Goal: Information Seeking & Learning: Learn about a topic

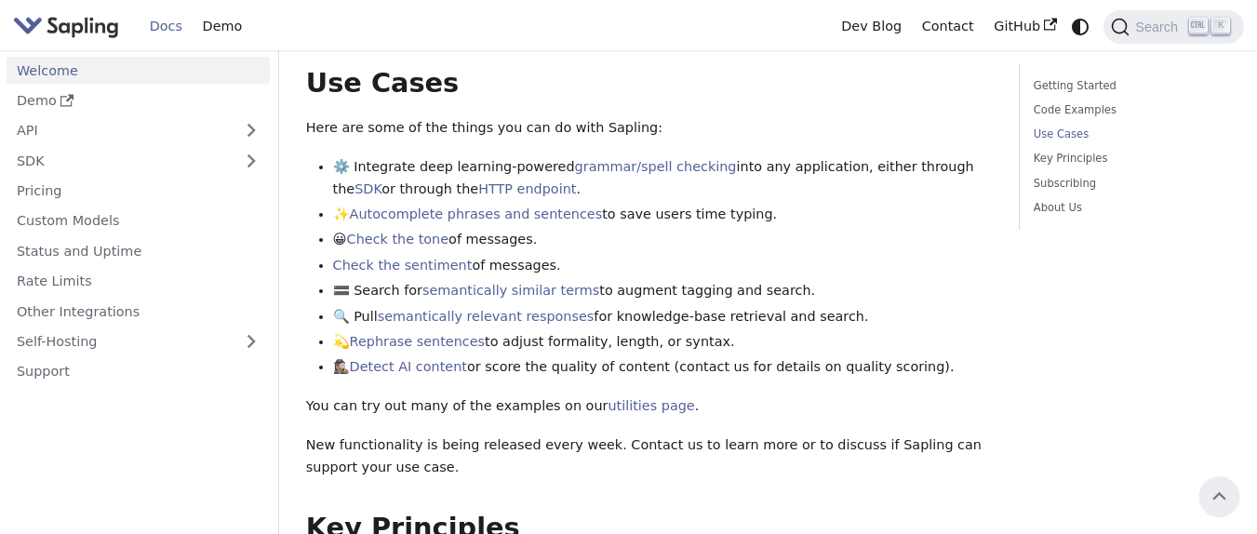
click at [821, 66] on div "Welcome API Overview SDK Overview Welcome to the documentation for [URL] 's dev…" at bounding box center [649, 311] width 687 height 1984
click at [1089, 320] on div "Getting Started Code Examples Use Cases Key Principles Subscribing About Us" at bounding box center [1125, 344] width 238 height 2125
click at [1155, 323] on div "Getting Started Code Examples Use Cases Key Principles Subscribing About Us" at bounding box center [1125, 344] width 238 height 2125
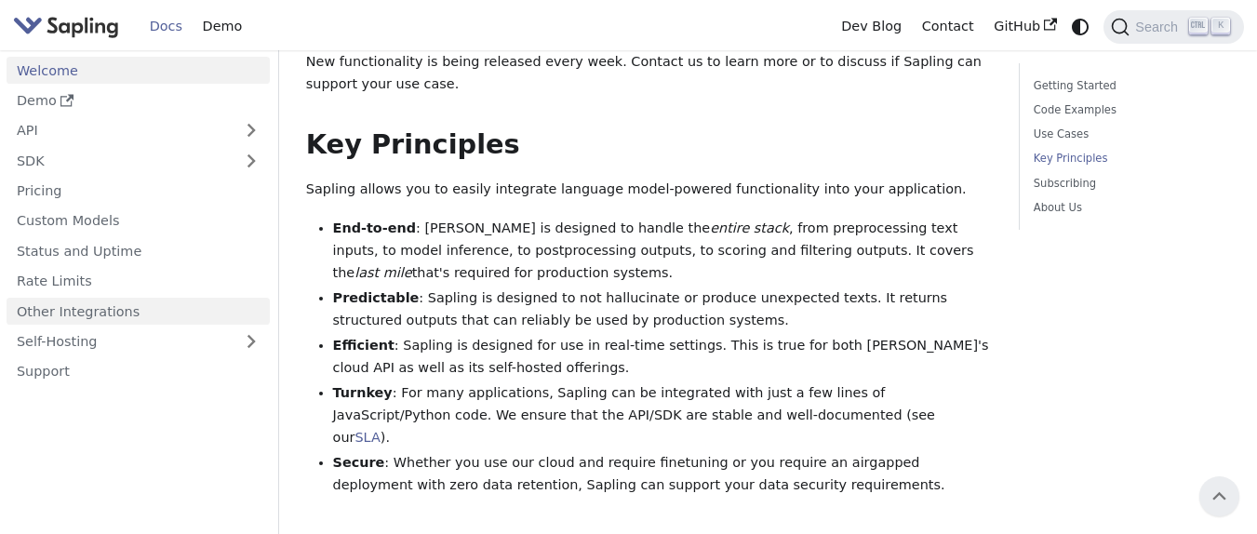
scroll to position [1116, 0]
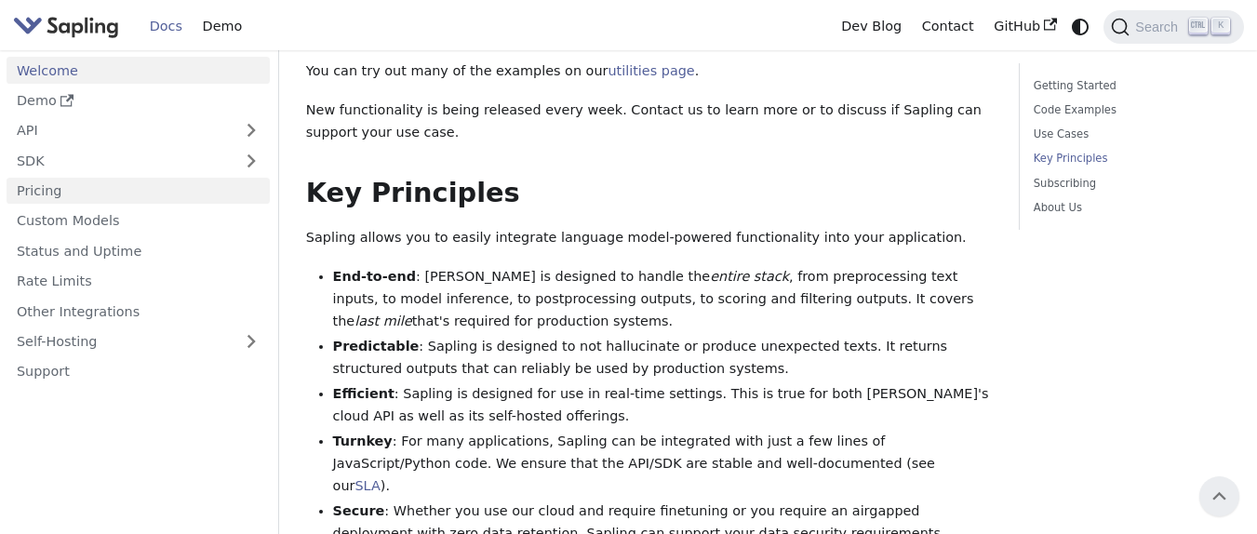
click at [83, 186] on link "Pricing" at bounding box center [138, 191] width 263 height 27
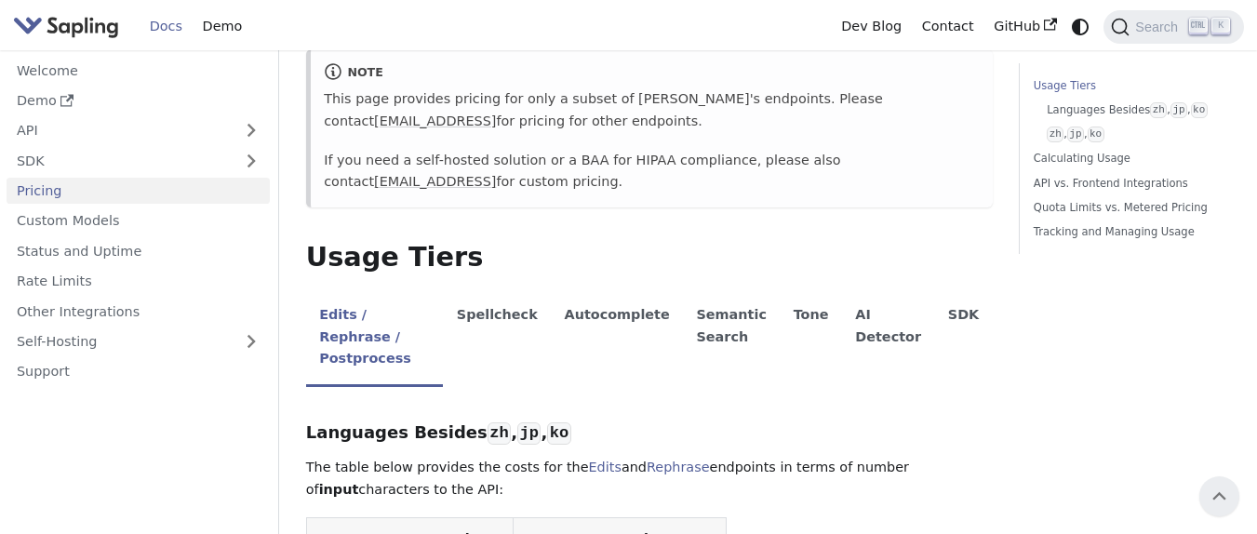
scroll to position [223, 0]
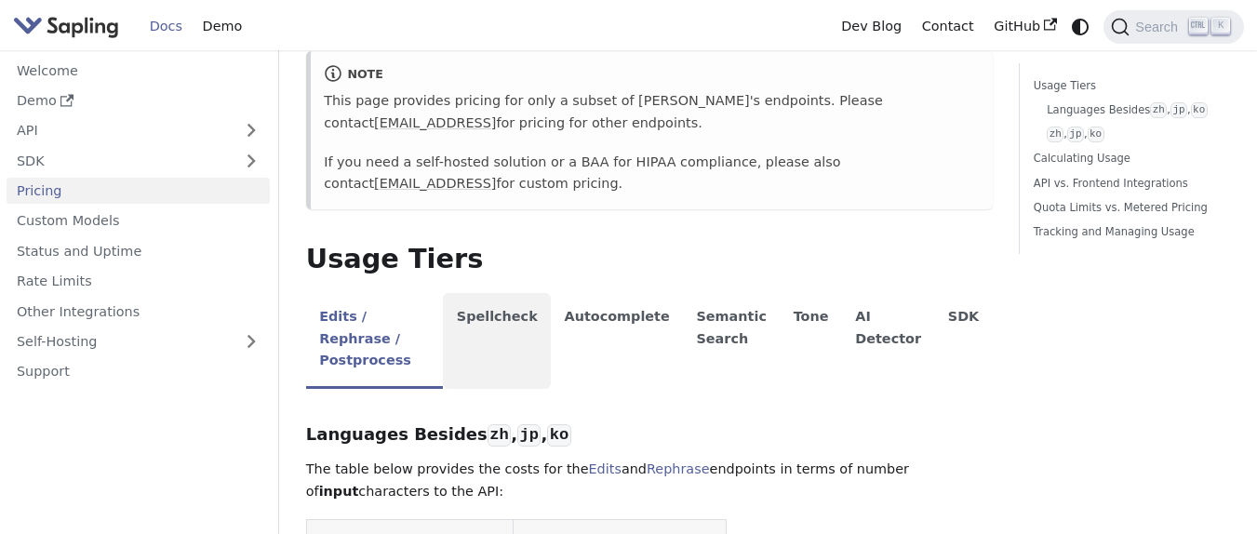
click at [524, 322] on li "Spellcheck" at bounding box center [497, 341] width 108 height 96
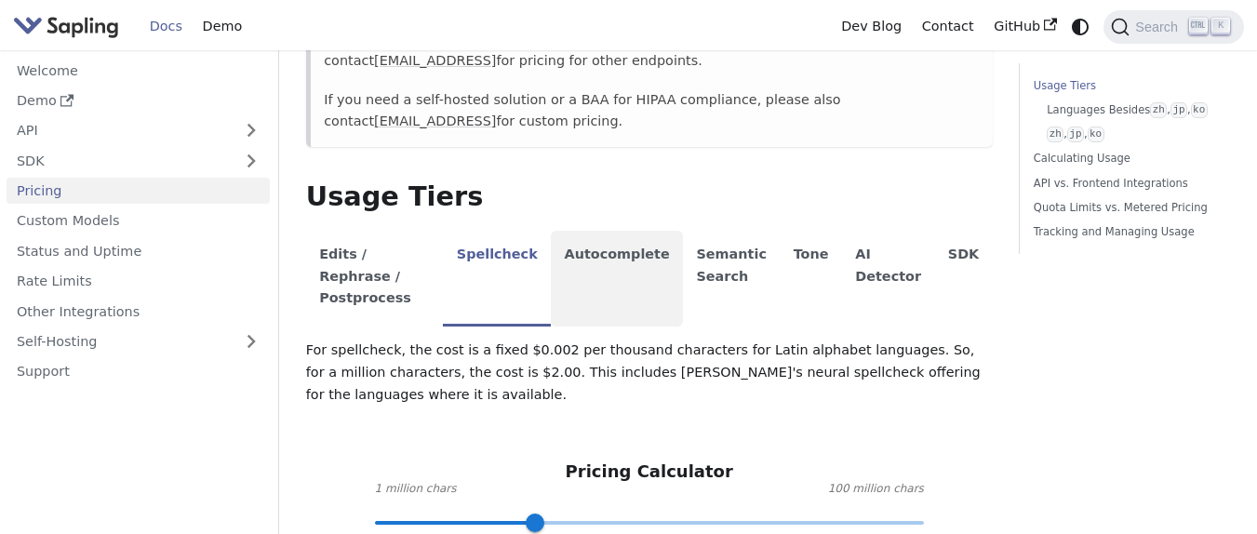
scroll to position [335, 0]
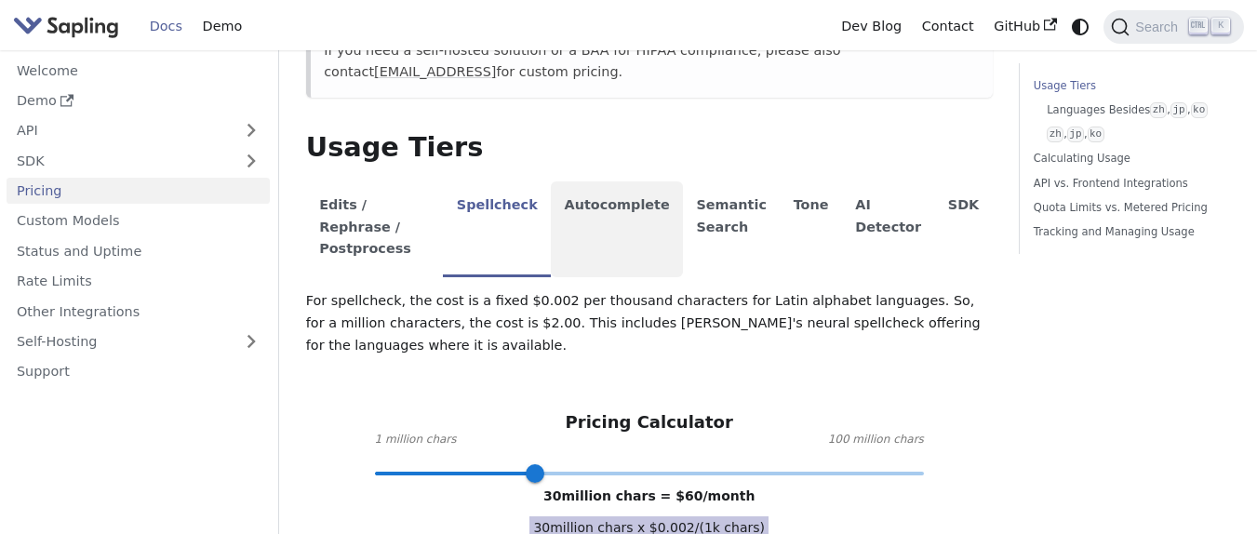
click at [625, 221] on li "Autocomplete" at bounding box center [617, 229] width 132 height 96
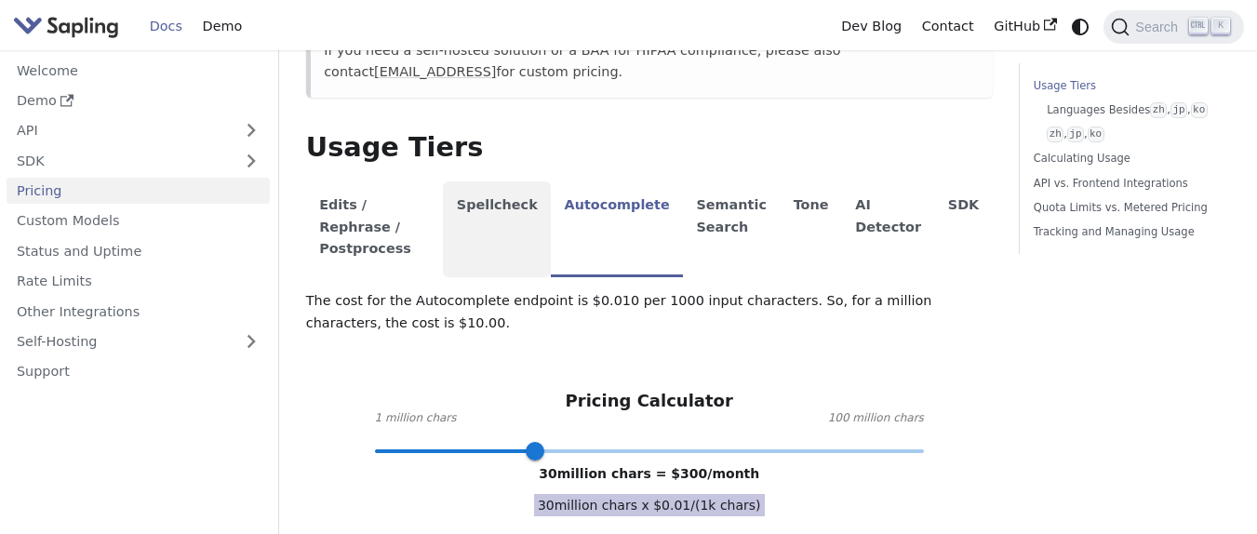
click at [551, 205] on li "Spellcheck" at bounding box center [497, 229] width 108 height 96
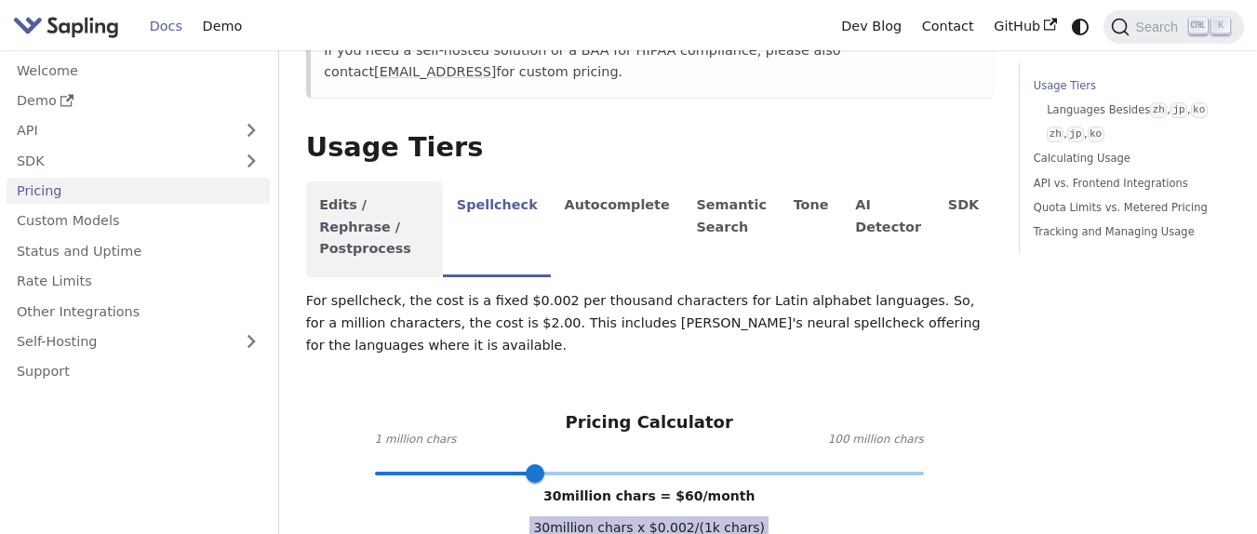
click at [421, 204] on li "Edits / Rephrase / Postprocess" at bounding box center [375, 229] width 138 height 96
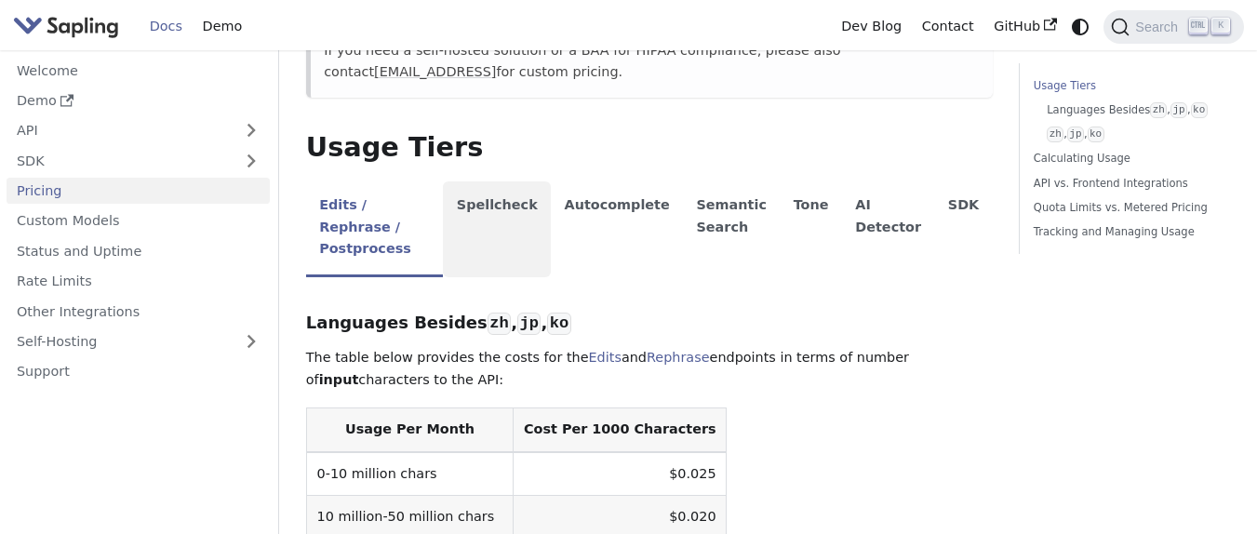
click at [529, 211] on li "Spellcheck" at bounding box center [497, 229] width 108 height 96
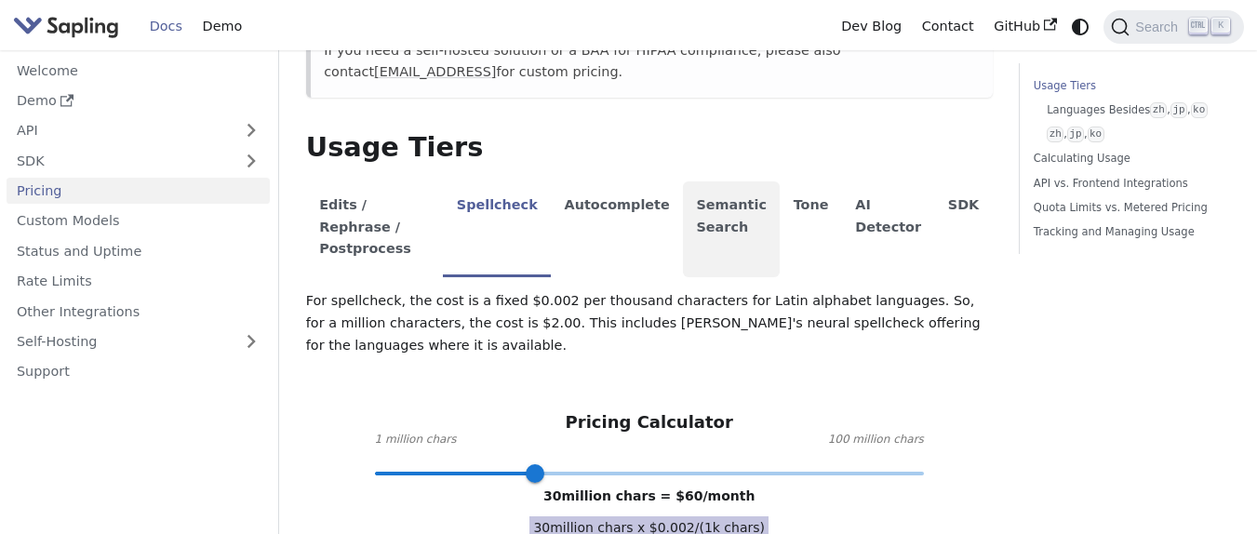
click at [748, 216] on li "Semantic Search" at bounding box center [731, 229] width 97 height 96
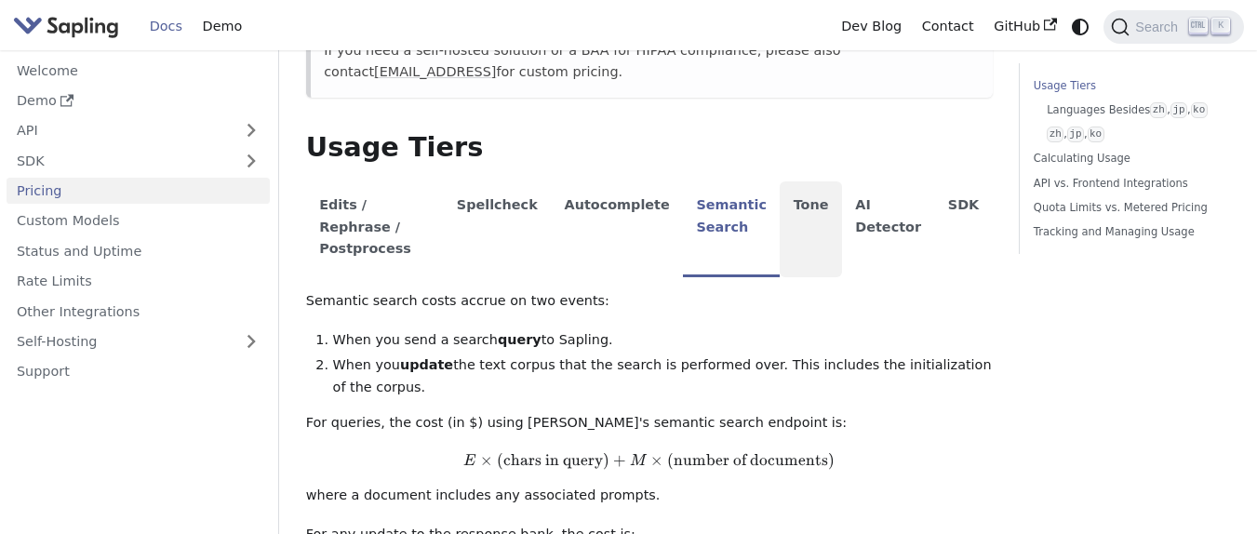
click at [813, 215] on li "Tone" at bounding box center [811, 229] width 62 height 96
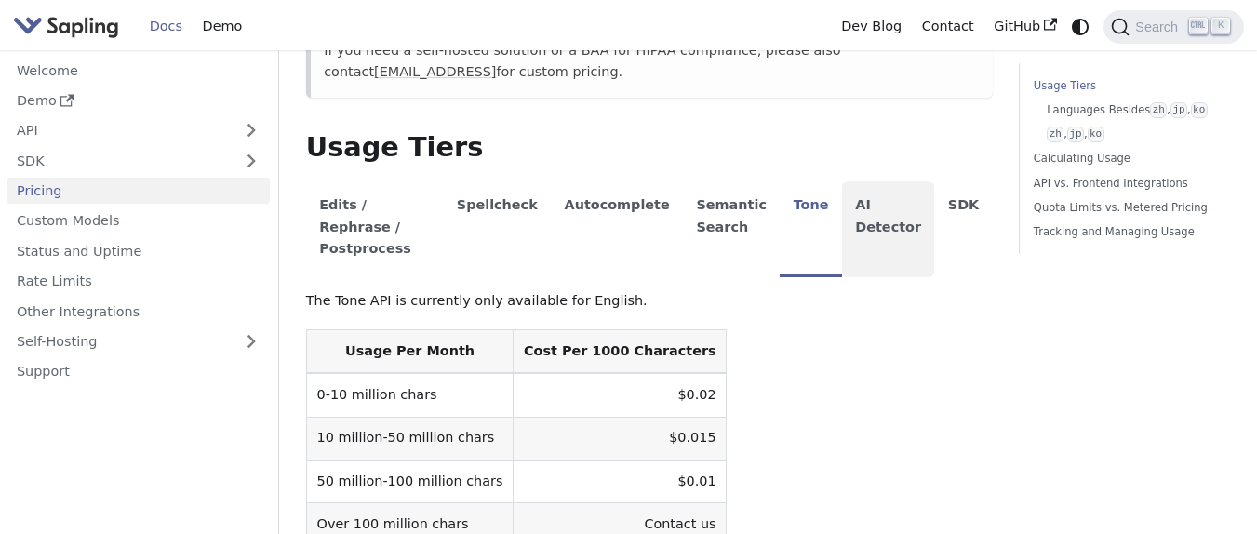
click at [862, 223] on li "AI Detector" at bounding box center [888, 229] width 93 height 96
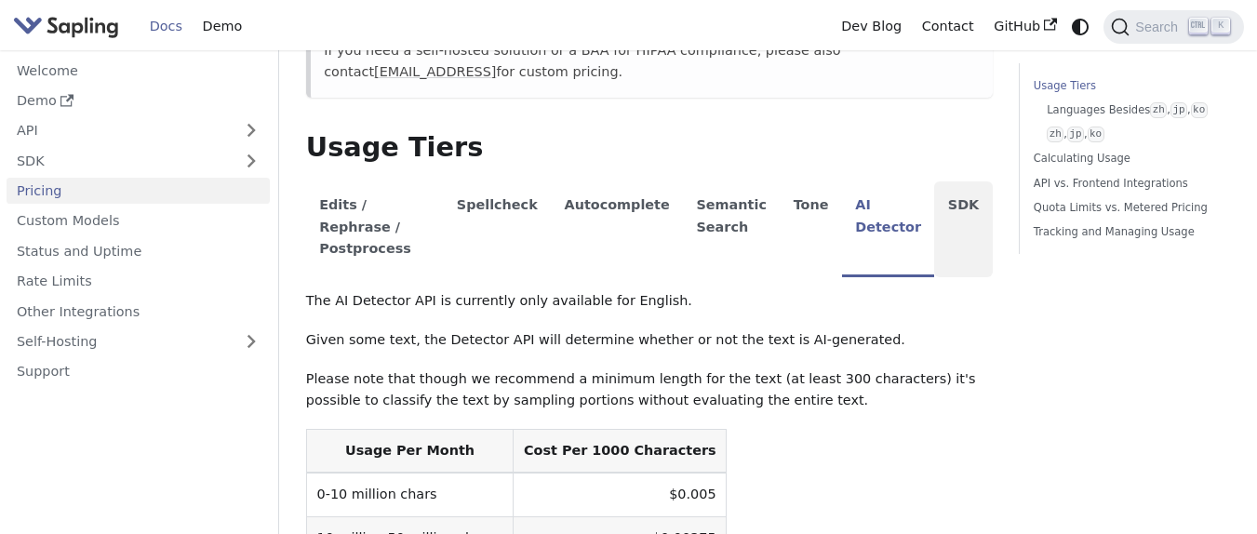
click at [957, 225] on li "SDK" at bounding box center [963, 229] width 58 height 96
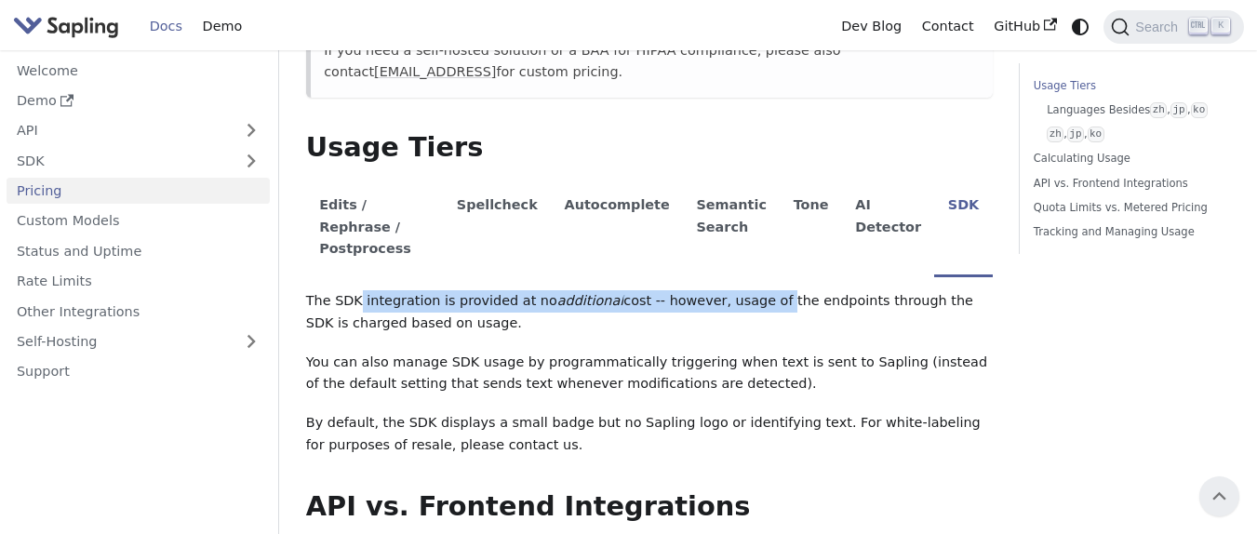
drag, startPoint x: 355, startPoint y: 281, endPoint x: 747, endPoint y: 284, distance: 391.7
click at [747, 290] on p "The SDK integration is provided at no additional cost -- however, usage of the …" at bounding box center [649, 312] width 687 height 45
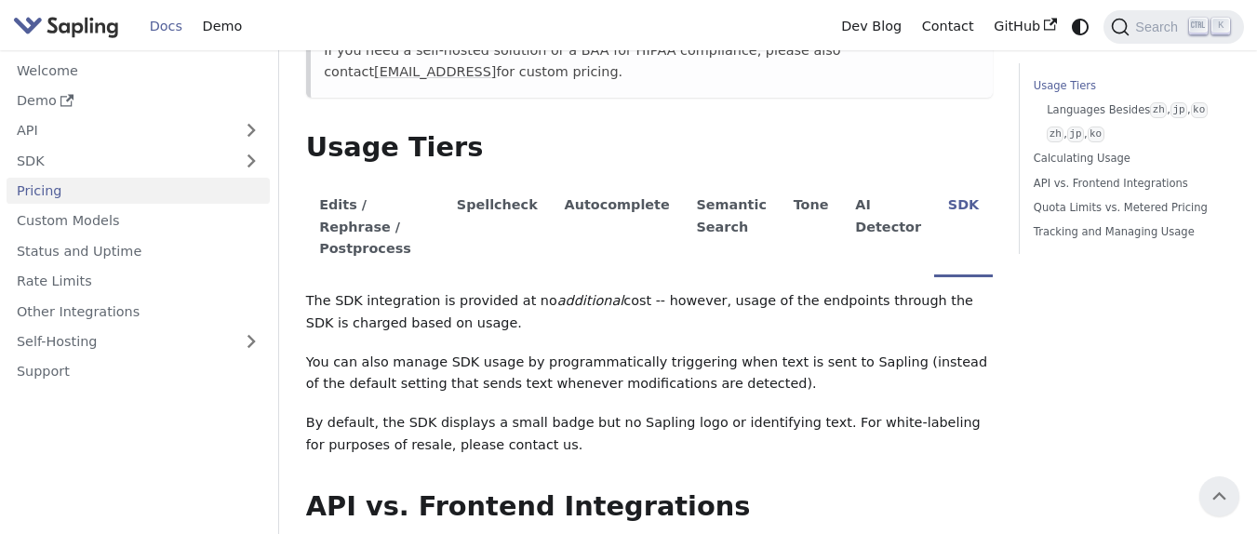
drag, startPoint x: 501, startPoint y: 286, endPoint x: 770, endPoint y: 295, distance: 270.0
click at [770, 295] on p "The SDK integration is provided at no additional cost -- however, usage of the …" at bounding box center [649, 312] width 687 height 45
click at [551, 219] on li "Spellcheck" at bounding box center [497, 229] width 108 height 96
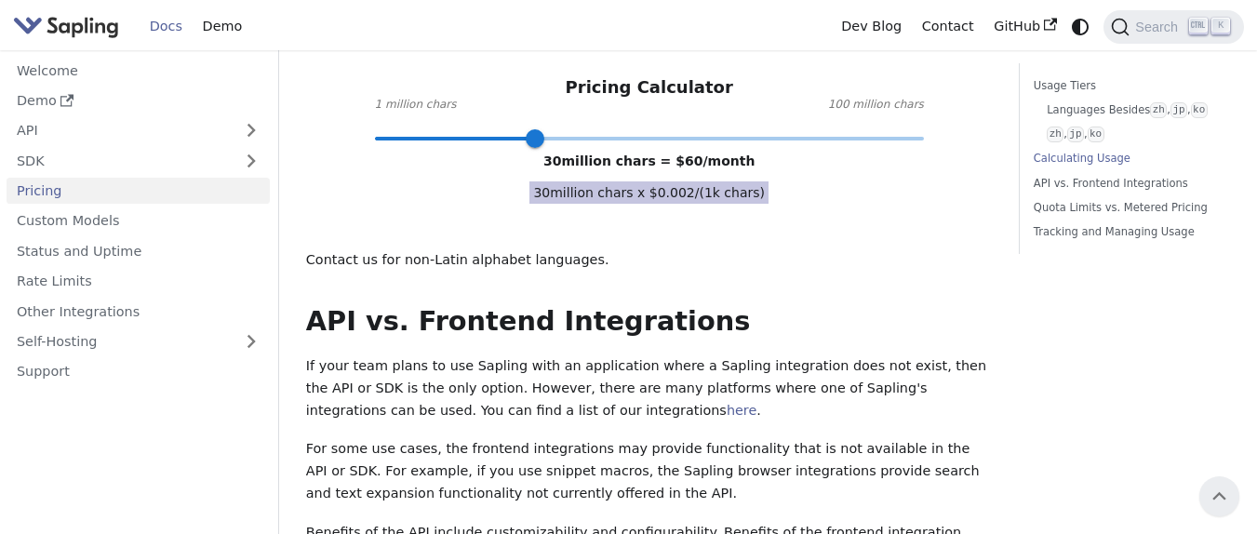
scroll to position [558, 0]
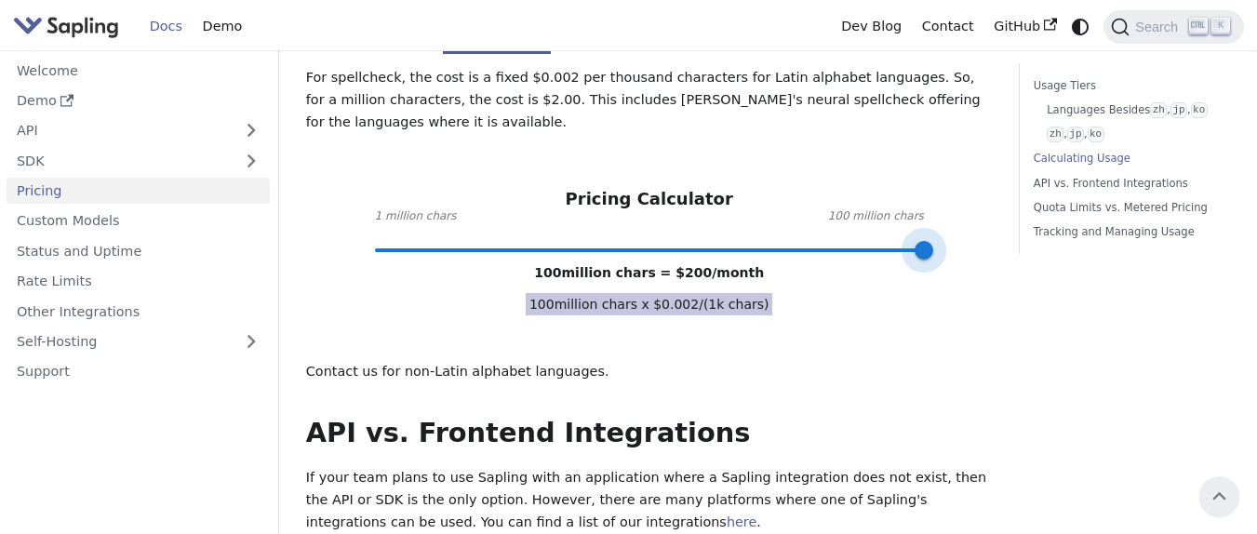
drag, startPoint x: 544, startPoint y: 232, endPoint x: 993, endPoint y: 244, distance: 448.6
click at [993, 244] on div "Pricing On this page API Pricing Subscribe to the API here (using the email for…" at bounding box center [649, 534] width 714 height 2059
type input "100"
drag, startPoint x: 916, startPoint y: 230, endPoint x: 1067, endPoint y: 230, distance: 150.7
click at [1067, 230] on div "Pricing On this page API Pricing Subscribe to the API here (using the email for…" at bounding box center [767, 534] width 951 height 2059
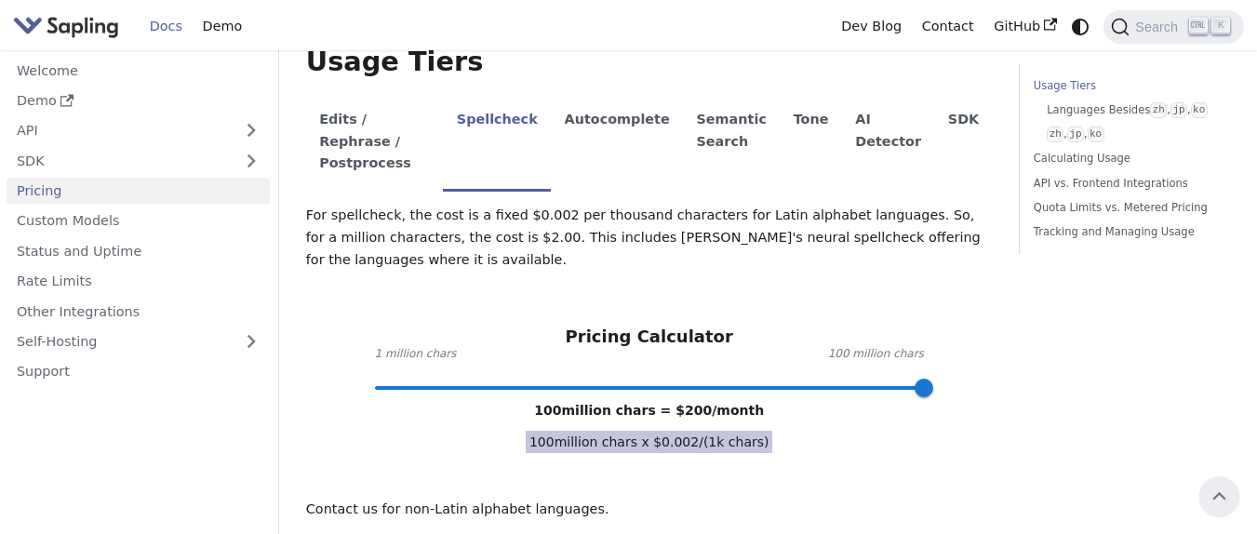
scroll to position [409, 0]
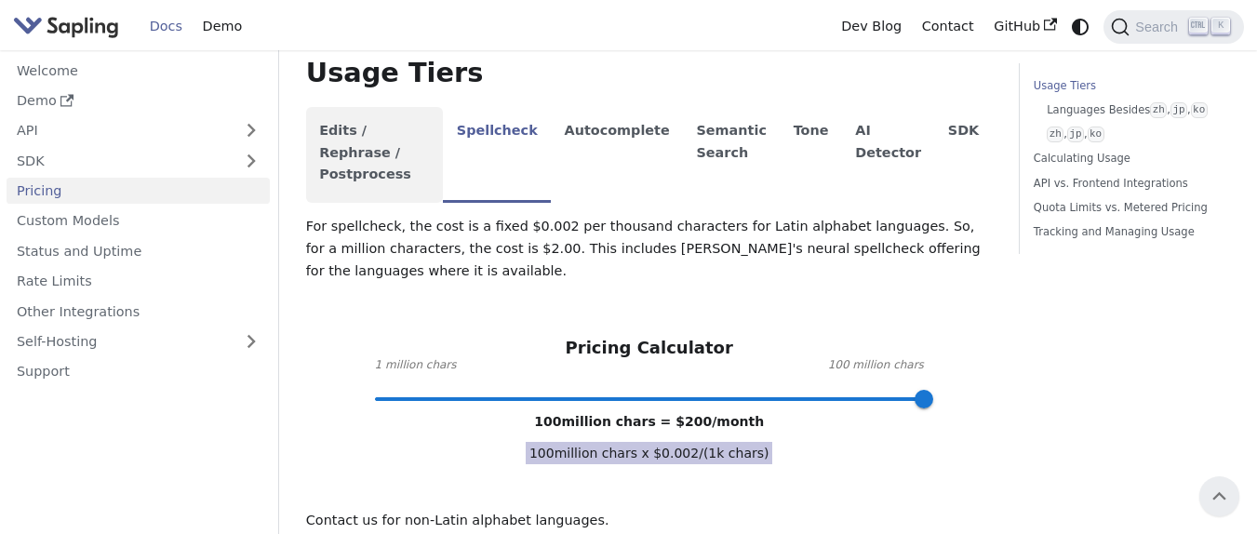
click at [376, 138] on li "Edits / Rephrase / Postprocess" at bounding box center [375, 155] width 138 height 96
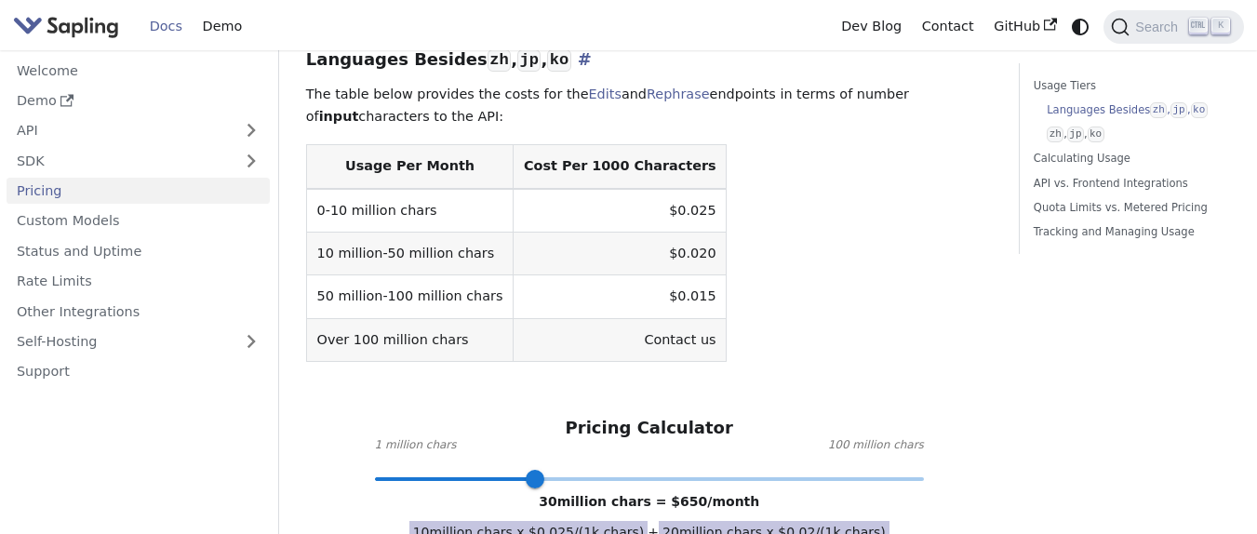
scroll to position [633, 0]
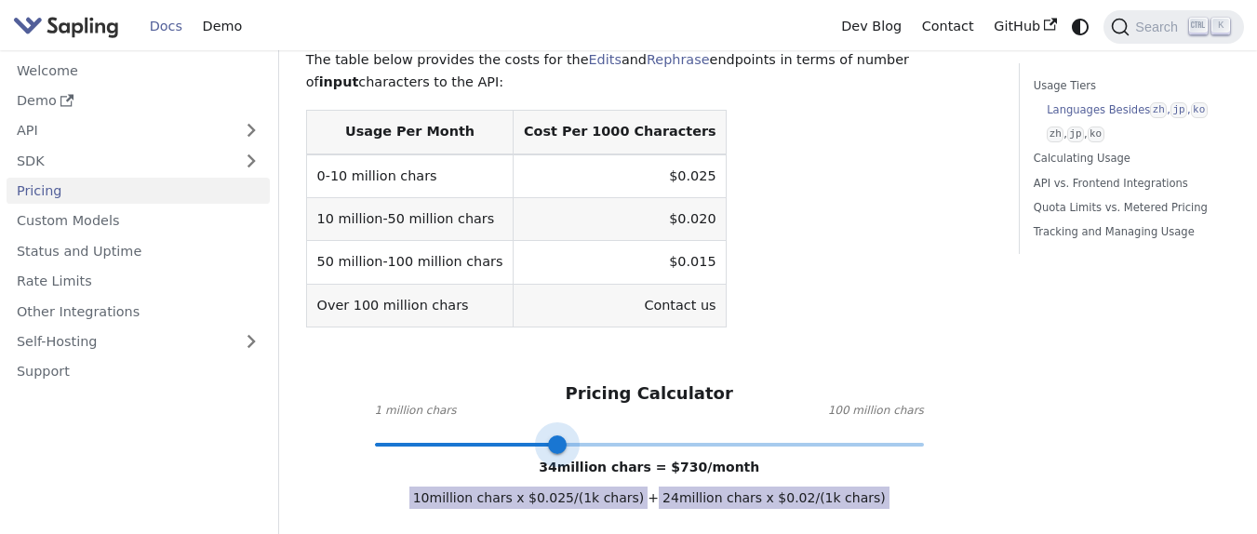
drag, startPoint x: 862, startPoint y: 432, endPoint x: 556, endPoint y: 423, distance: 305.3
click at [556, 433] on span at bounding box center [649, 445] width 549 height 24
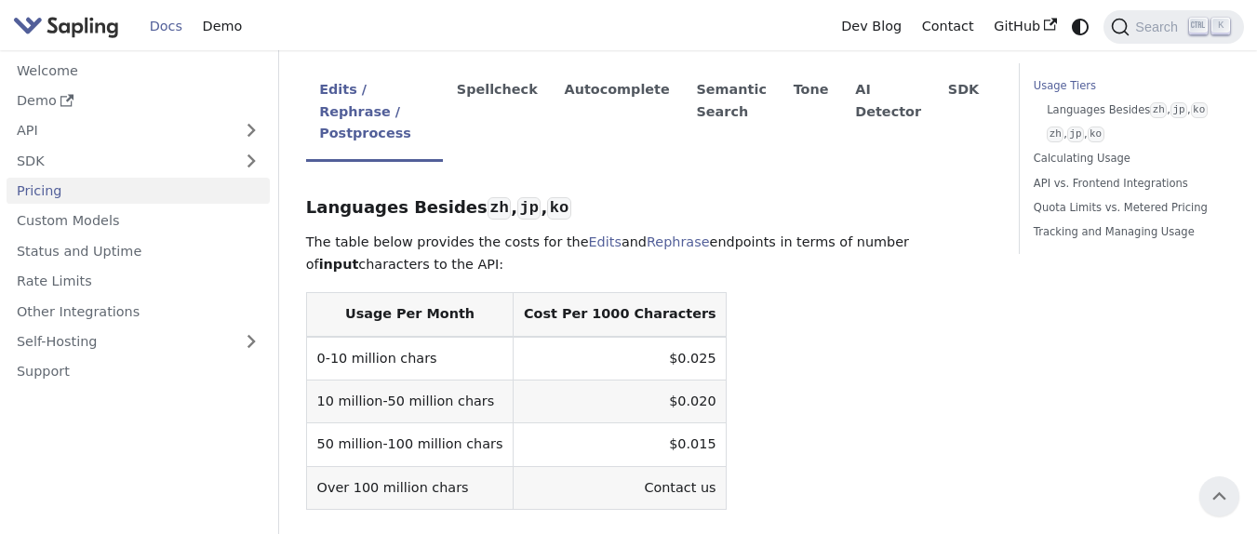
scroll to position [409, 0]
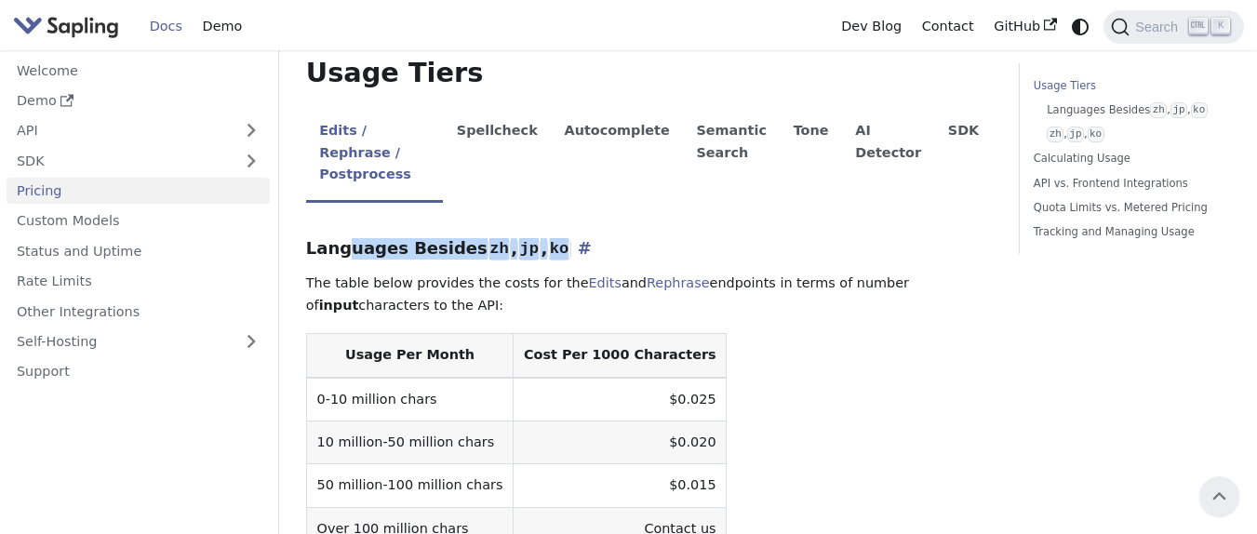
drag, startPoint x: 345, startPoint y: 230, endPoint x: 695, endPoint y: 230, distance: 349.8
click at [695, 238] on h3 "Languages Besides zh , jp , ko ​" at bounding box center [649, 248] width 687 height 21
click at [705, 238] on h3 "Languages Besides zh , jp , ko ​" at bounding box center [649, 248] width 687 height 21
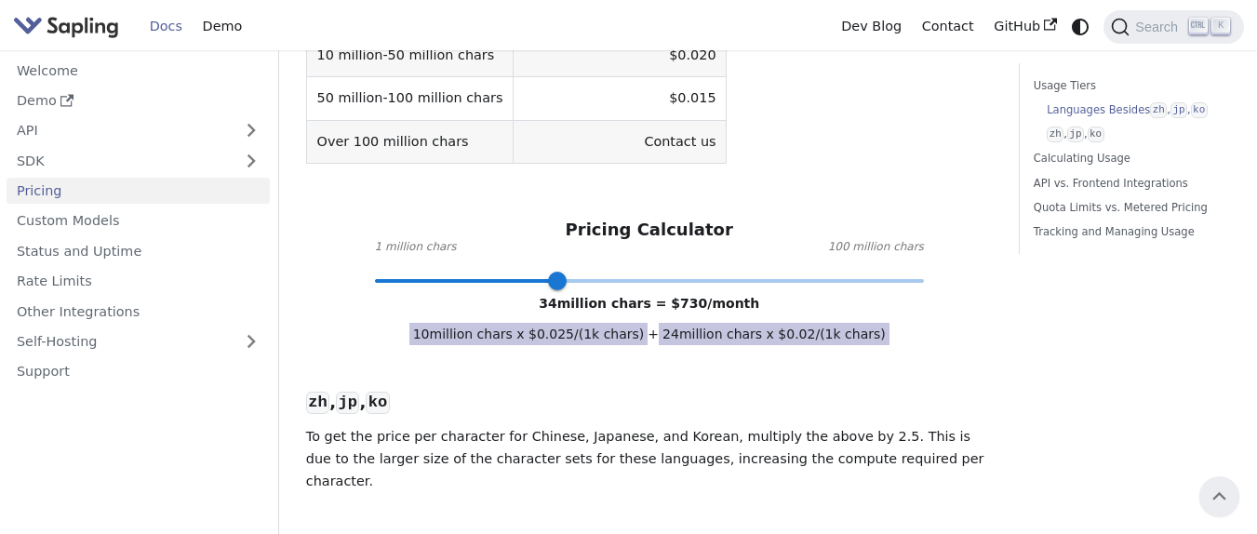
scroll to position [744, 0]
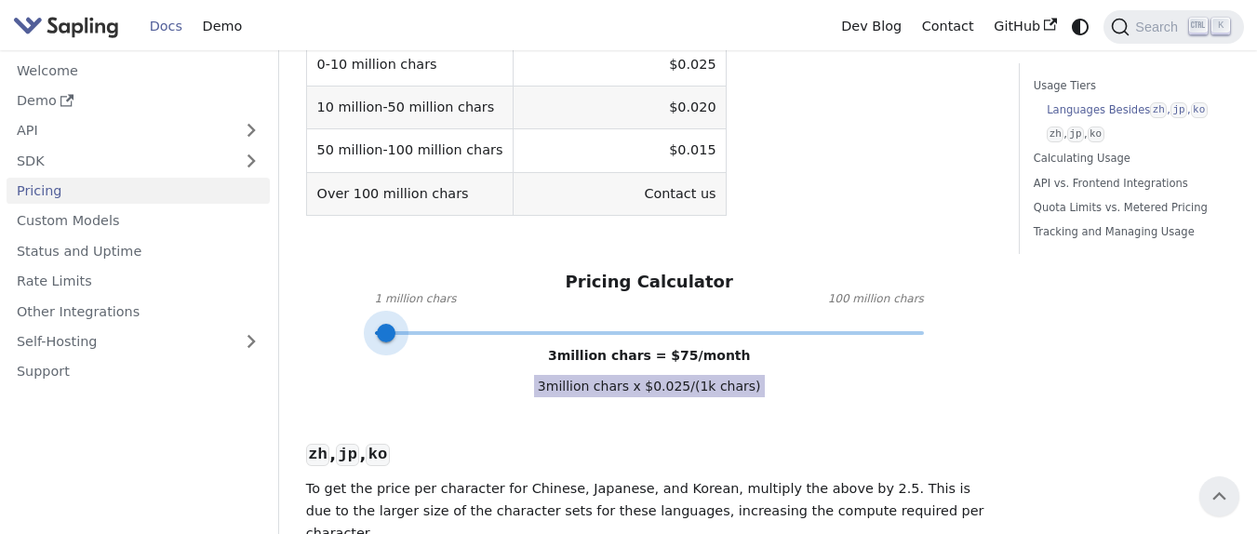
type input "2"
drag, startPoint x: 557, startPoint y: 310, endPoint x: 378, endPoint y: 313, distance: 179.6
click at [378, 324] on span at bounding box center [380, 333] width 19 height 19
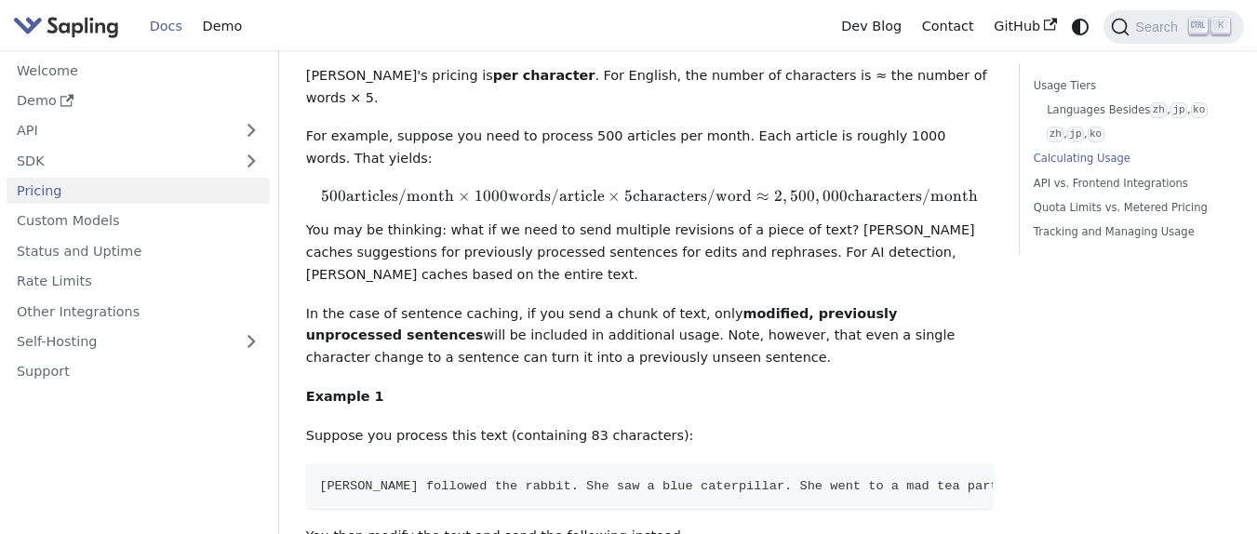
scroll to position [1526, 0]
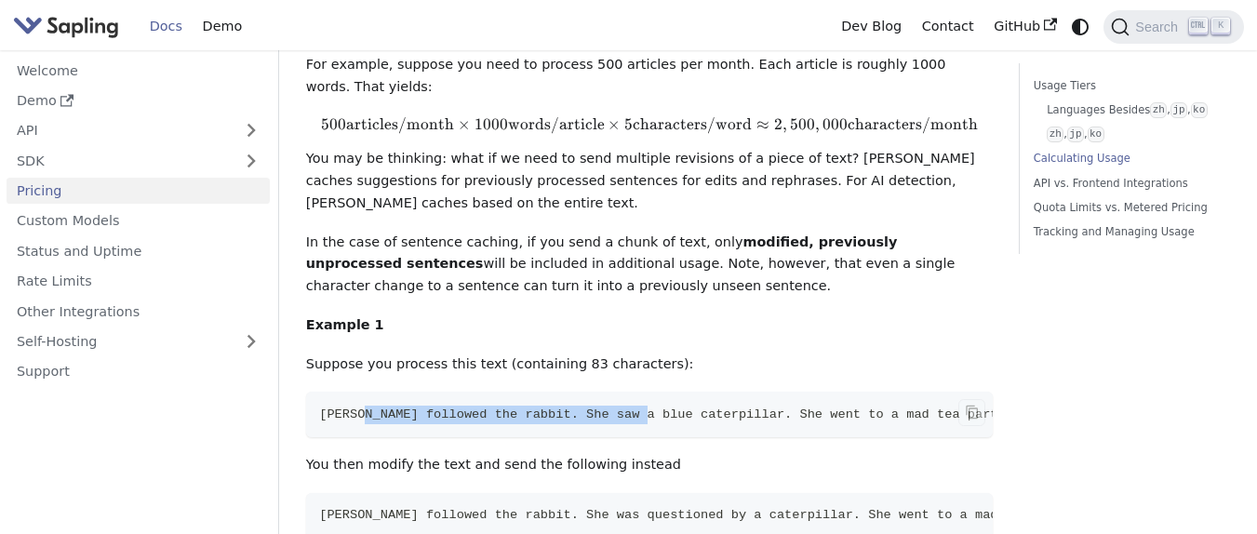
drag, startPoint x: 362, startPoint y: 284, endPoint x: 645, endPoint y: 284, distance: 282.8
click at [645, 408] on span "[PERSON_NAME] followed the rabbit. She saw a blue caterpillar. She went to a ma…" at bounding box center [666, 415] width 694 height 14
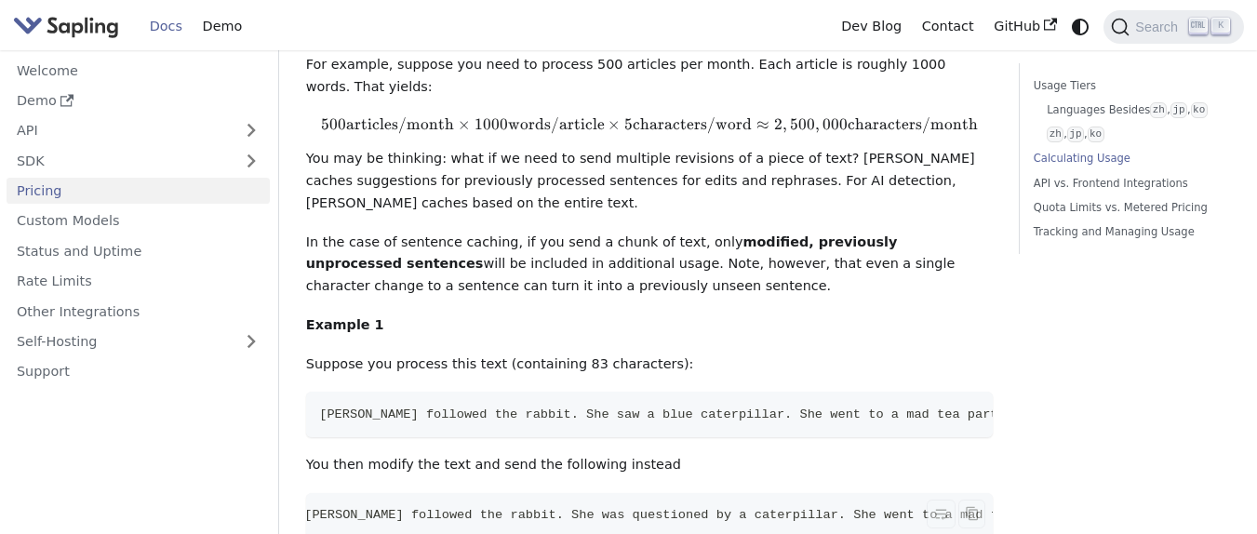
scroll to position [0, 42]
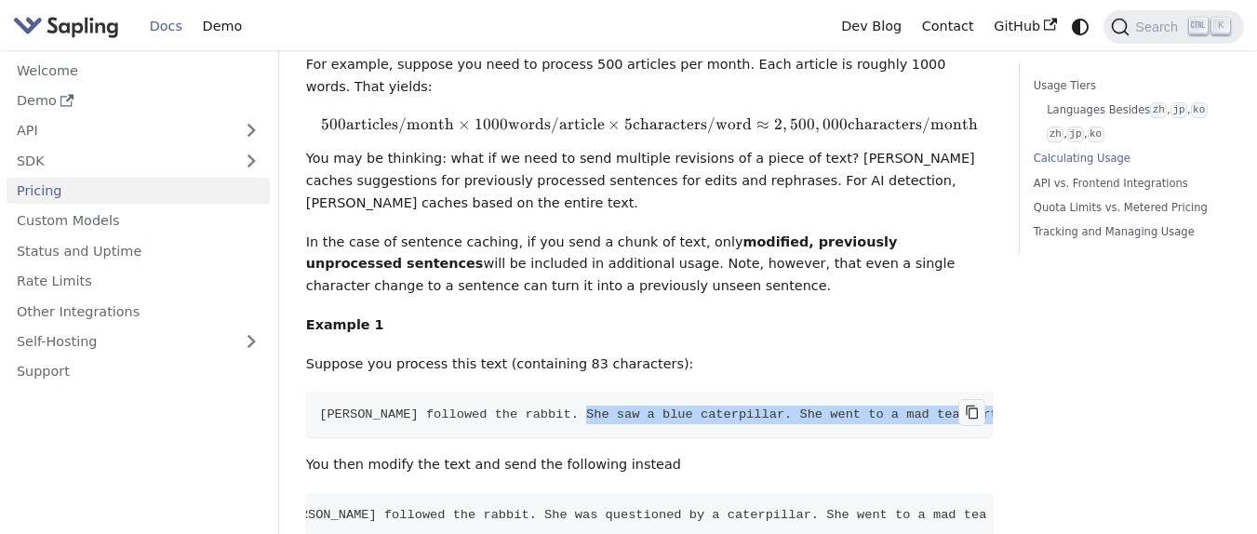
drag, startPoint x: 587, startPoint y: 289, endPoint x: 967, endPoint y: 288, distance: 379.6
click at [967, 392] on div "[PERSON_NAME] followed the rabbit. She saw a blue caterpillar. She went to a ma…" at bounding box center [649, 415] width 687 height 46
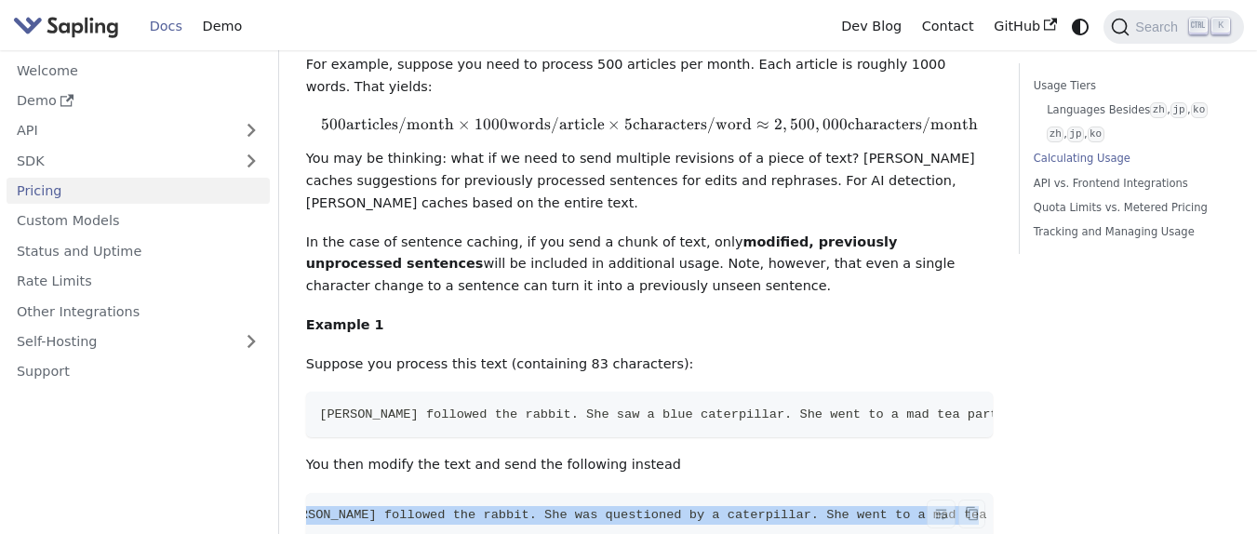
drag, startPoint x: 839, startPoint y: 408, endPoint x: 881, endPoint y: 411, distance: 42.0
click at [881, 493] on pre "[PERSON_NAME] followed the rabbit. She was questioned by a caterpillar. She wen…" at bounding box center [649, 516] width 687 height 46
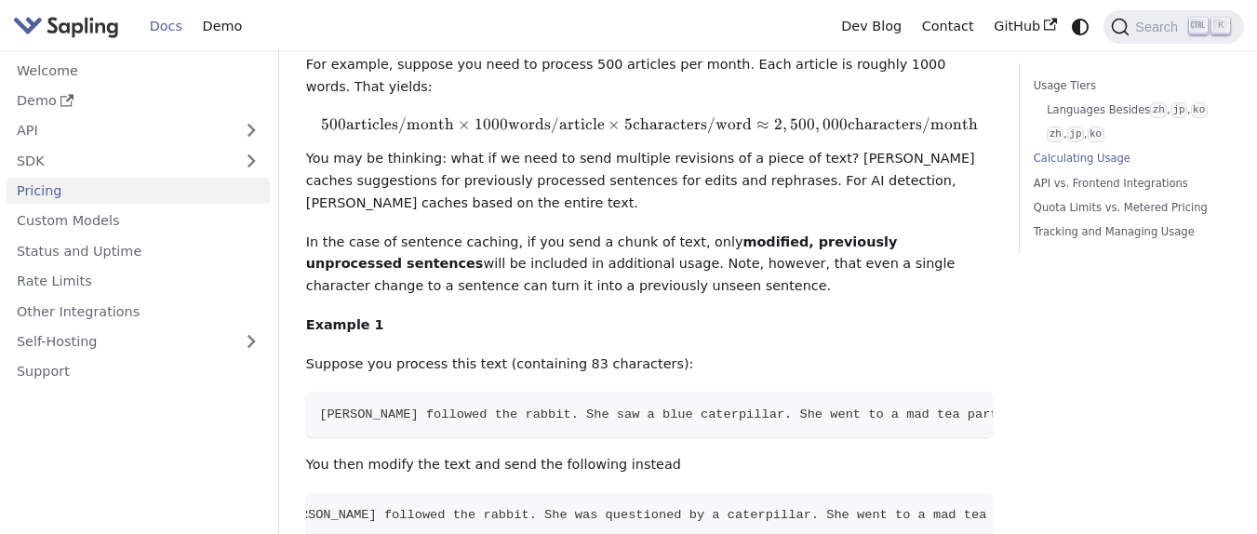
click at [888, 454] on p "You then modify the text and send the following instead" at bounding box center [649, 465] width 687 height 22
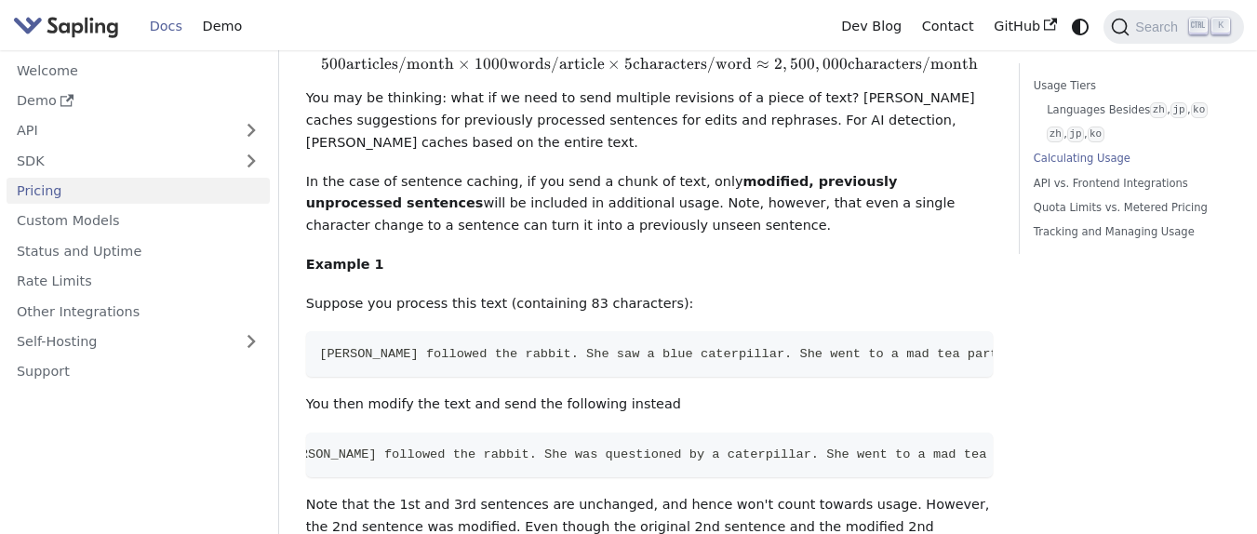
scroll to position [1637, 0]
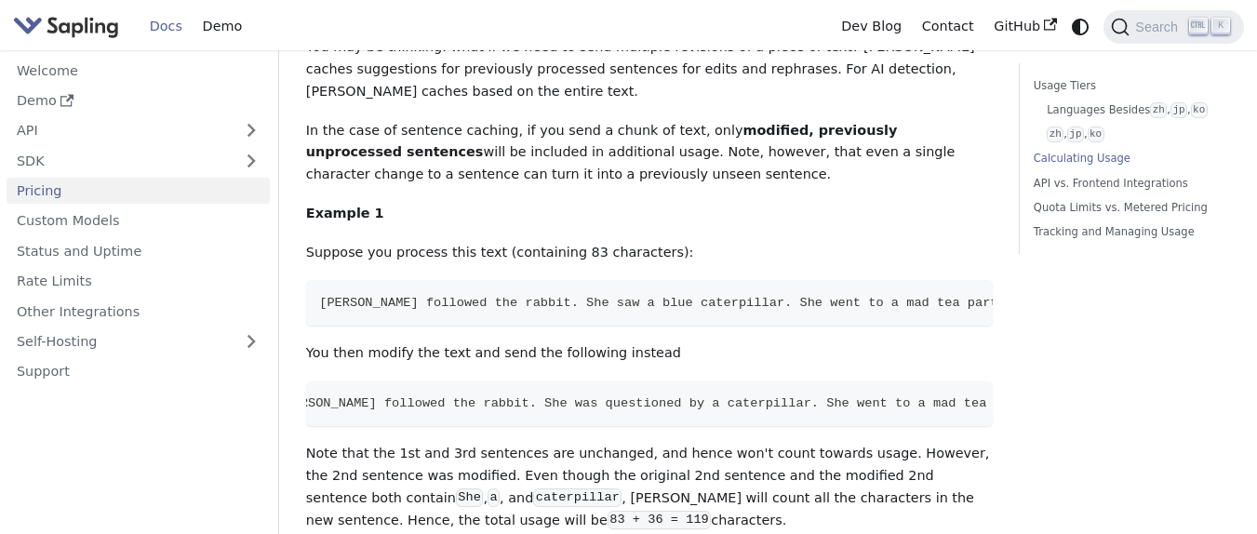
click at [608, 511] on code "83 + 36 = 119" at bounding box center [659, 520] width 103 height 19
click at [417, 443] on p "Note that the 1st and 3rd sentences are unchanged, and hence won't count toward…" at bounding box center [649, 487] width 687 height 88
click at [484, 443] on p "Note that the 1st and 3rd sentences are unchanged, and hence won't count toward…" at bounding box center [649, 487] width 687 height 88
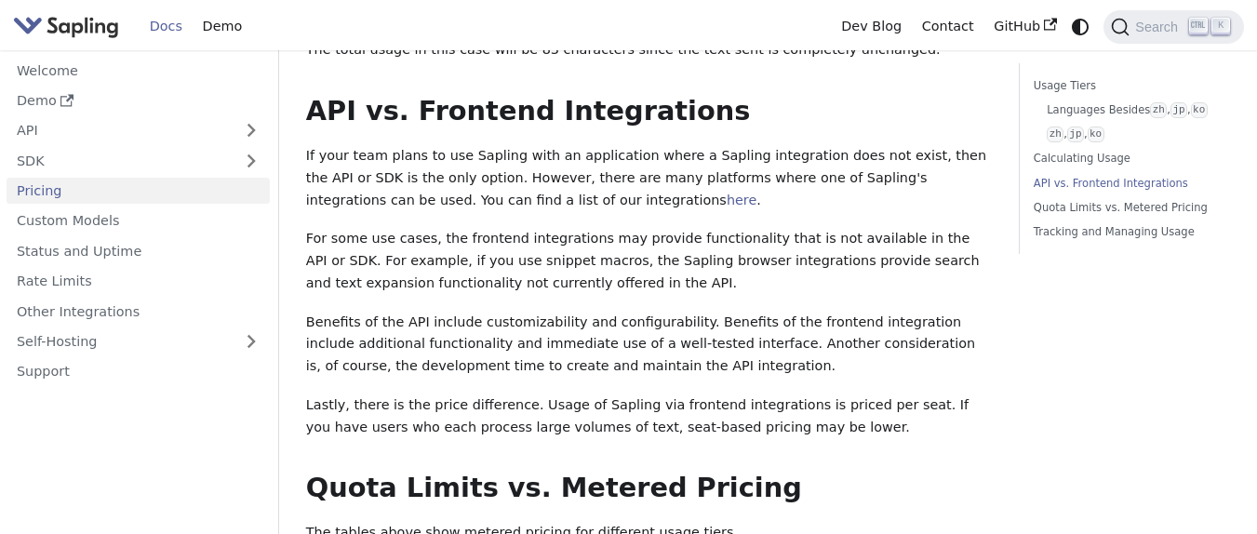
scroll to position [2419, 0]
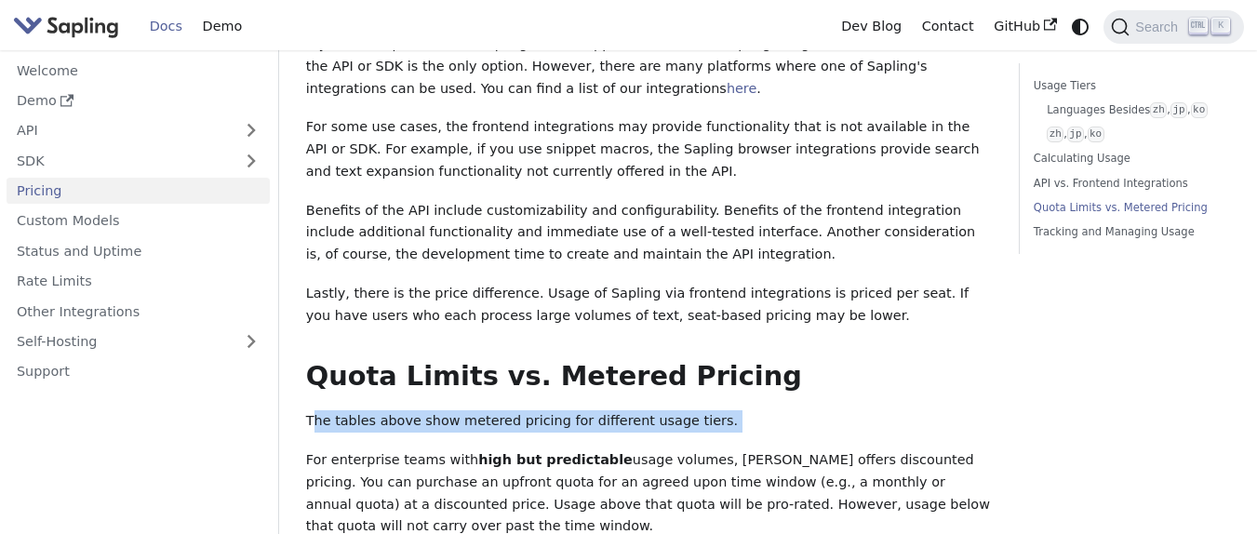
drag, startPoint x: 314, startPoint y: 260, endPoint x: 660, endPoint y: 274, distance: 345.5
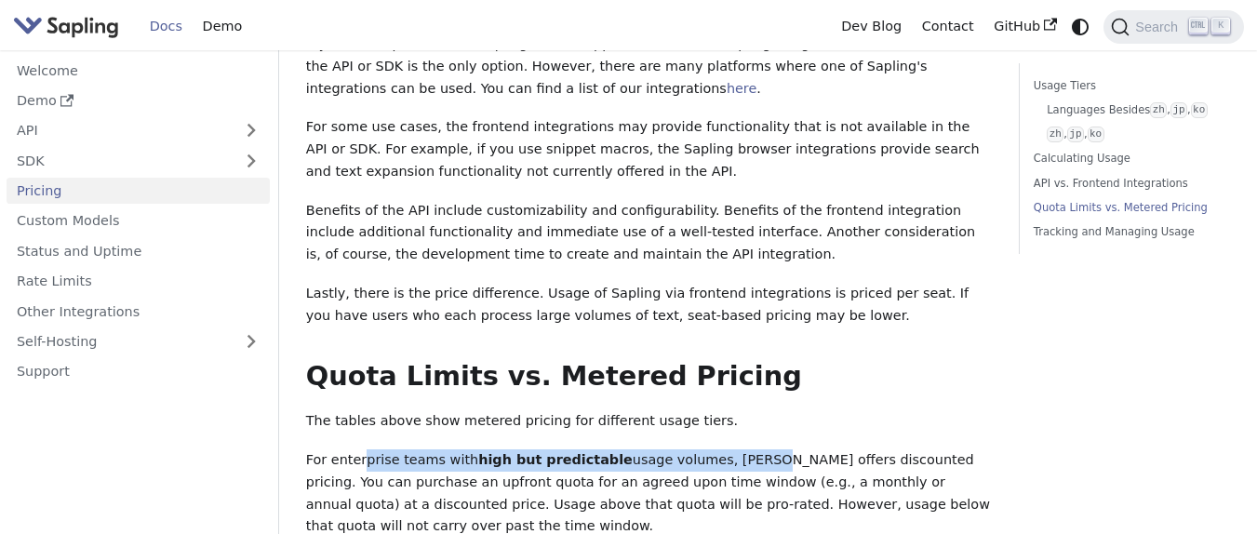
drag, startPoint x: 364, startPoint y: 301, endPoint x: 722, endPoint y: 301, distance: 358.2
click at [722, 449] on p "For enterprise teams with high but predictable usage volumes, [PERSON_NAME] off…" at bounding box center [649, 493] width 687 height 88
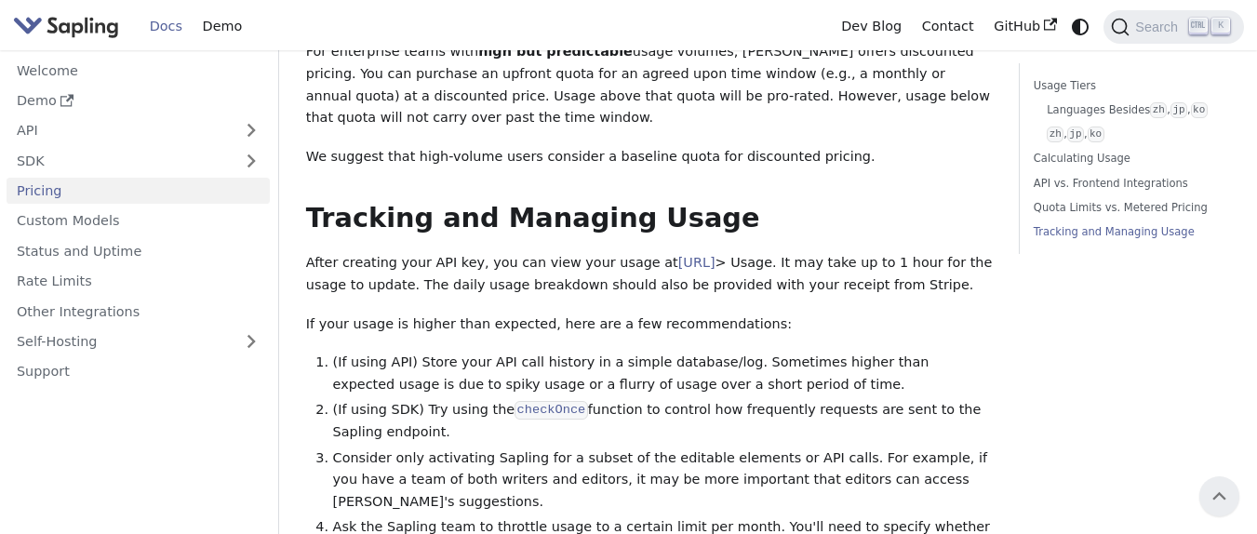
scroll to position [2810, 0]
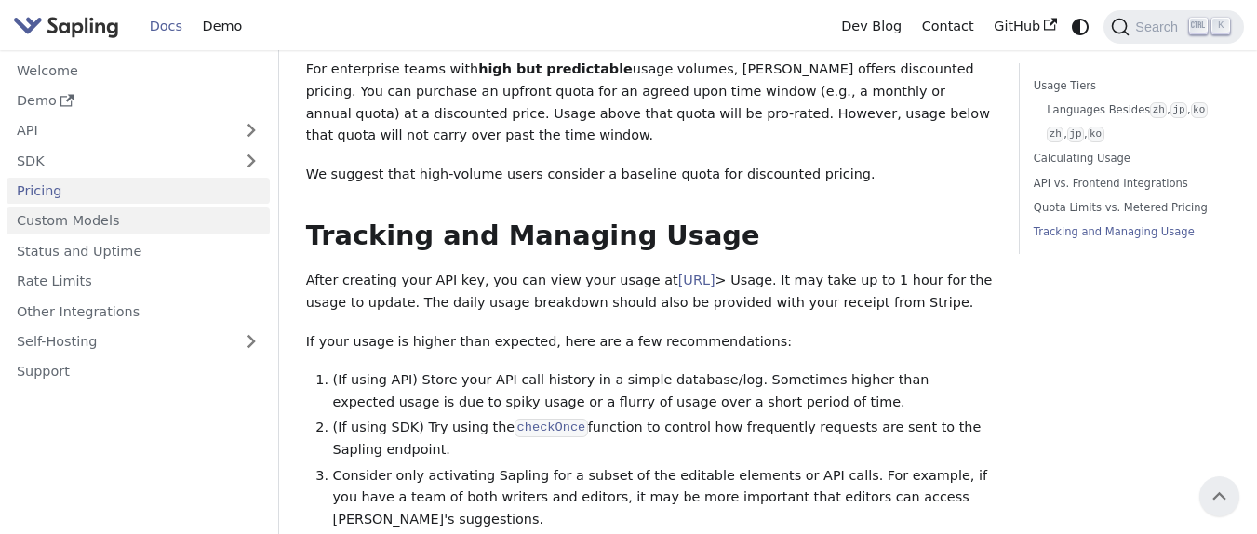
click at [97, 229] on link "Custom Models" at bounding box center [138, 220] width 263 height 27
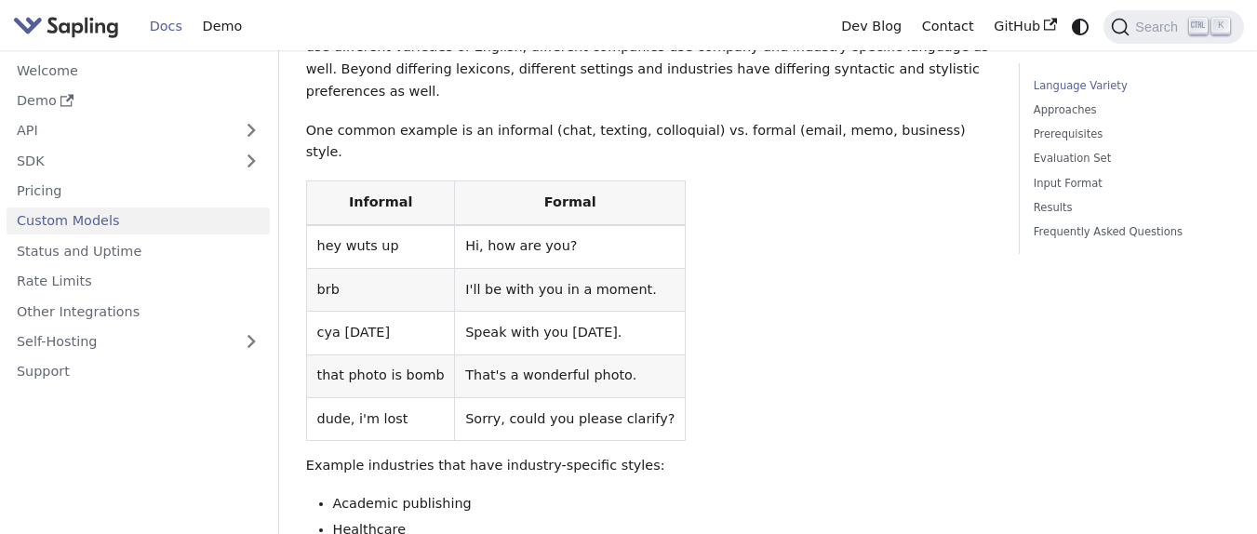
scroll to position [223, 0]
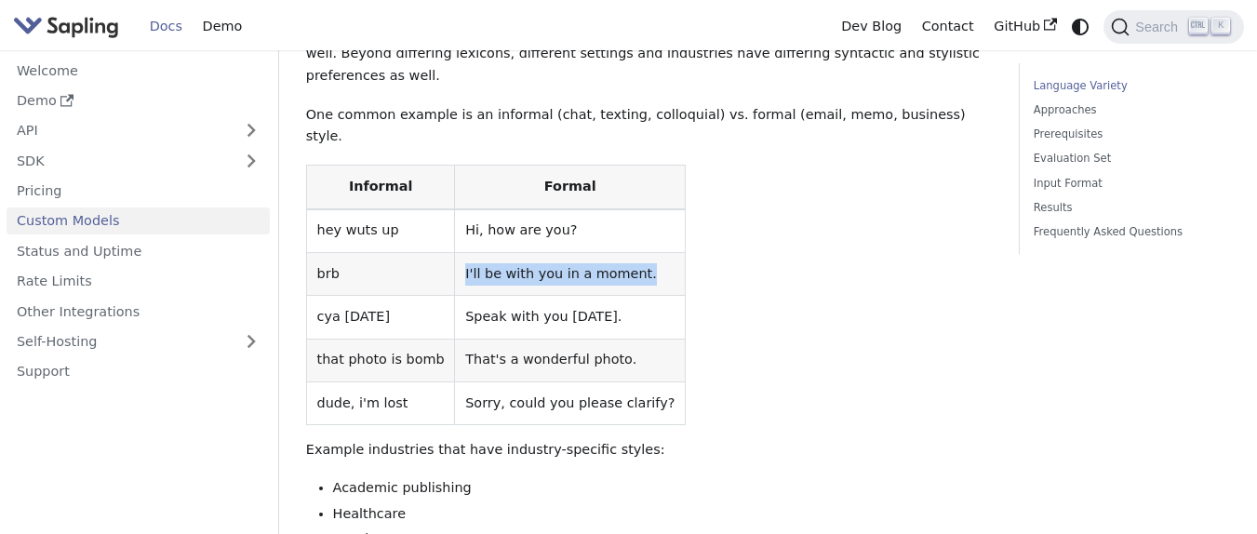
drag, startPoint x: 443, startPoint y: 223, endPoint x: 630, endPoint y: 223, distance: 187.0
click at [630, 252] on td "I'll be with you in a moment." at bounding box center [570, 273] width 231 height 43
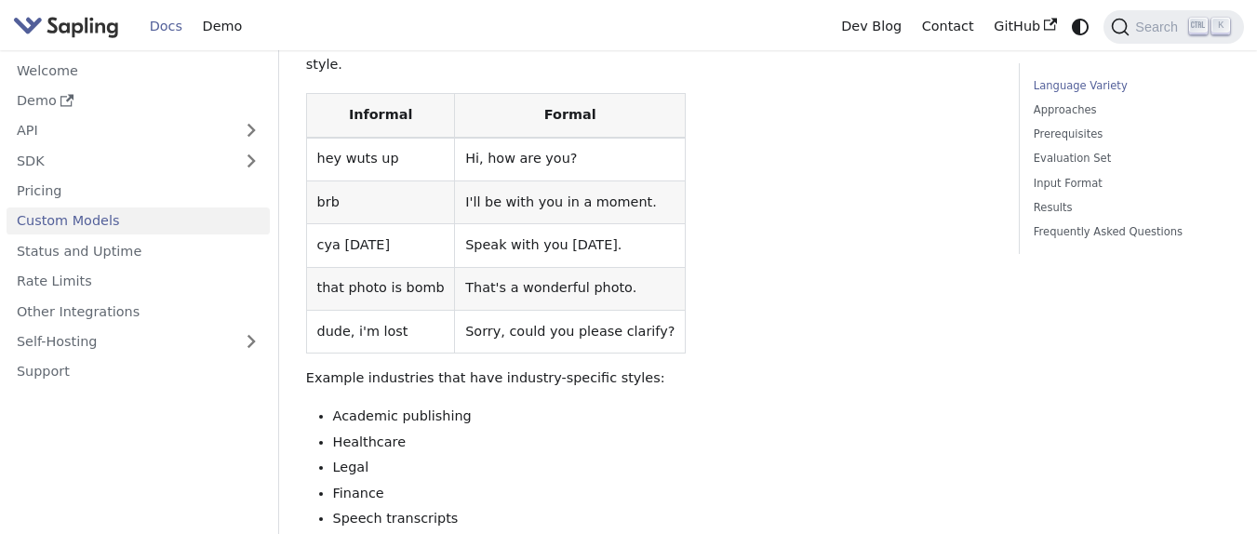
scroll to position [335, 0]
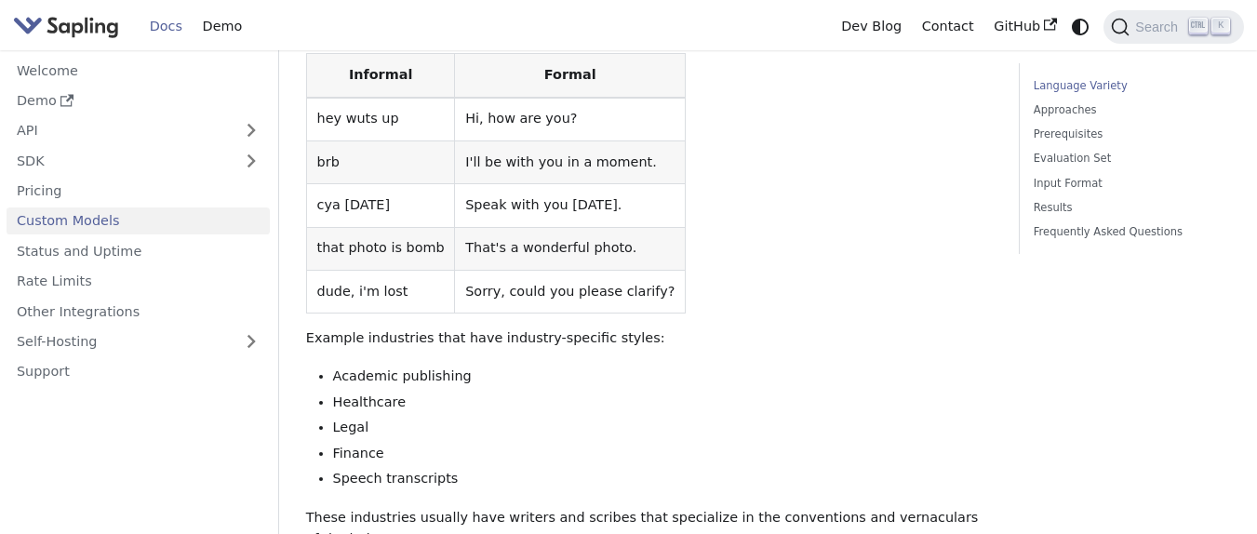
click at [826, 196] on table "Informal Formal hey wuts up Hi, how are you? brb I'll be with you in a moment. …" at bounding box center [649, 183] width 687 height 261
click at [672, 191] on table "Informal Formal hey wuts up Hi, how are you? brb I'll be with you in a moment. …" at bounding box center [649, 183] width 687 height 261
click at [729, 165] on table "Informal Formal hey wuts up Hi, how are you? brb I'll be with you in a moment. …" at bounding box center [649, 183] width 687 height 261
drag, startPoint x: 329, startPoint y: 250, endPoint x: 495, endPoint y: 249, distance: 165.6
click at [495, 270] on tr "dude, i'm lost Sorry, could you please clarify?" at bounding box center [495, 291] width 379 height 43
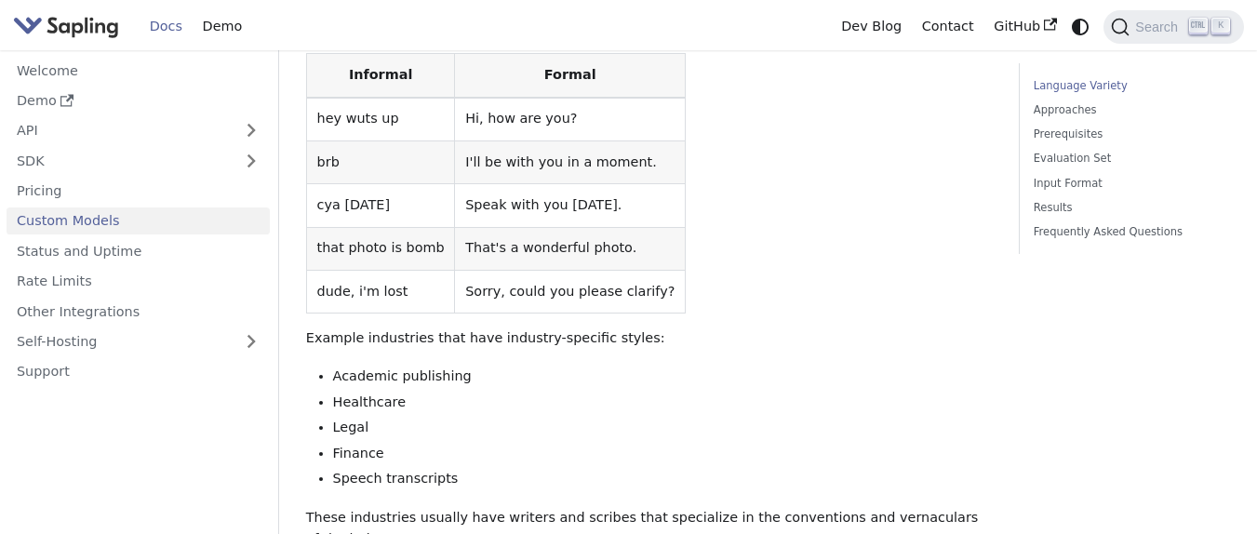
click at [514, 270] on td "Sorry, could you please clarify?" at bounding box center [570, 291] width 231 height 43
drag, startPoint x: 337, startPoint y: 296, endPoint x: 529, endPoint y: 296, distance: 192.6
click at [529, 327] on p "Example industries that have industry-specific styles:" at bounding box center [649, 338] width 687 height 22
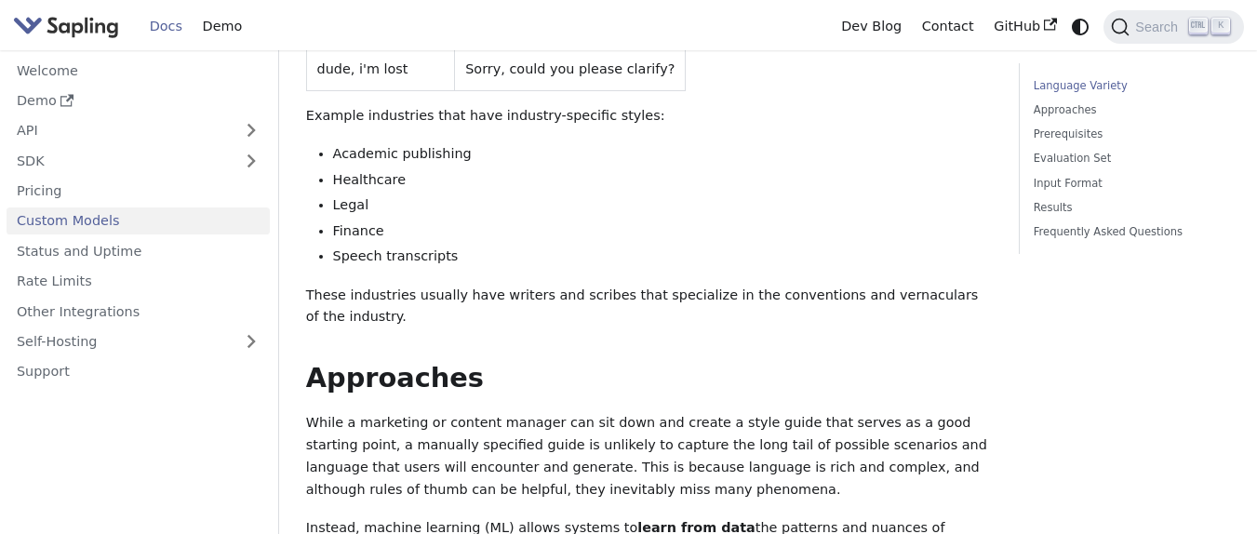
scroll to position [558, 0]
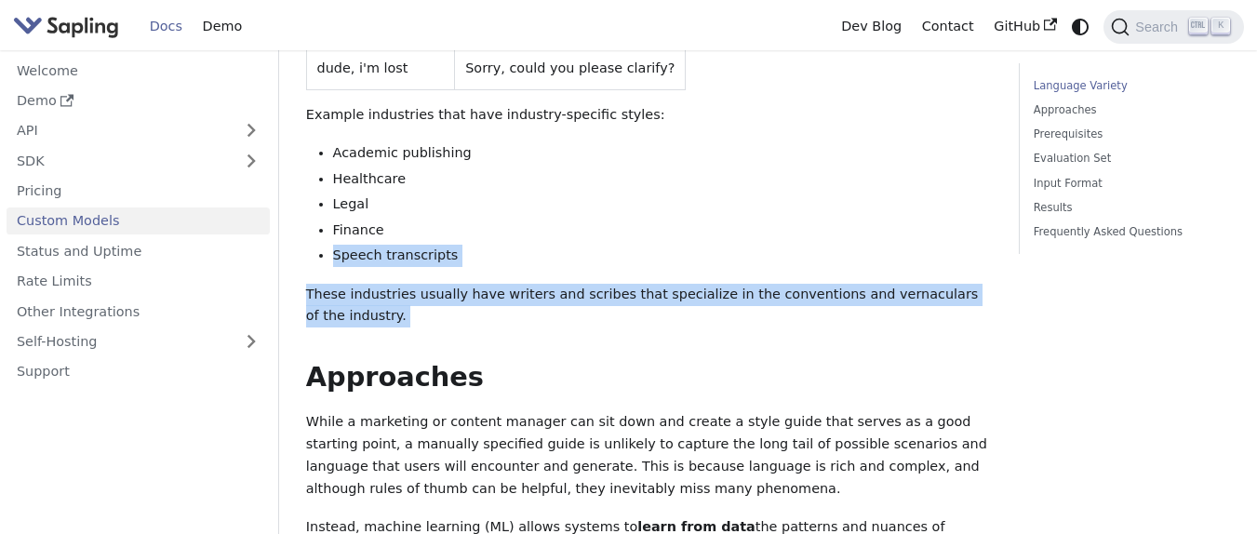
drag, startPoint x: 510, startPoint y: 290, endPoint x: 397, endPoint y: 187, distance: 152.8
click at [514, 245] on li "Speech transcripts" at bounding box center [663, 256] width 660 height 22
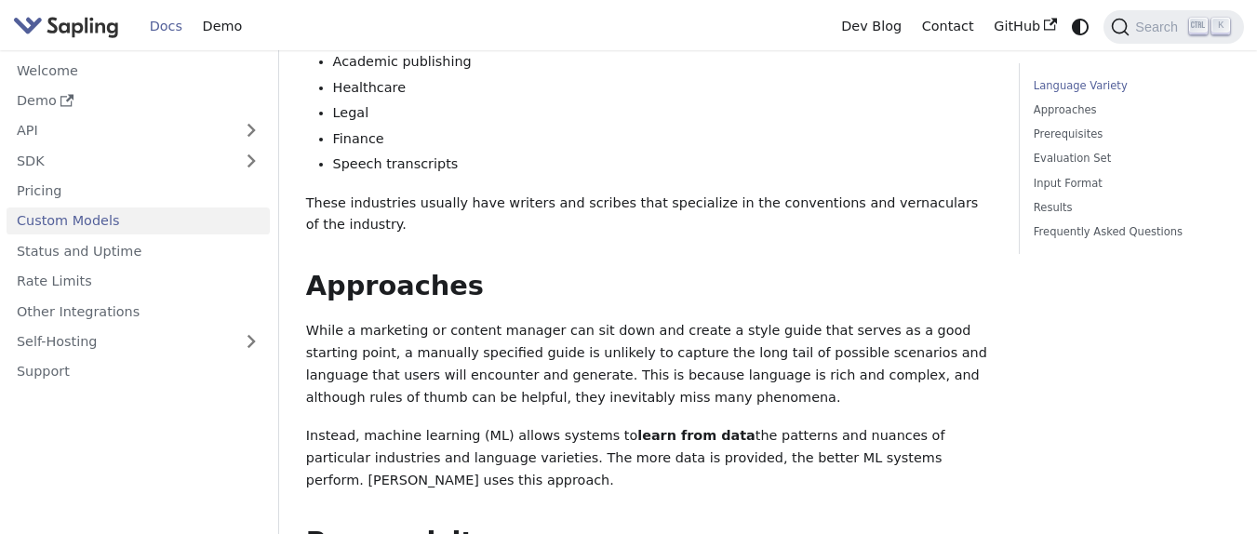
scroll to position [782, 0]
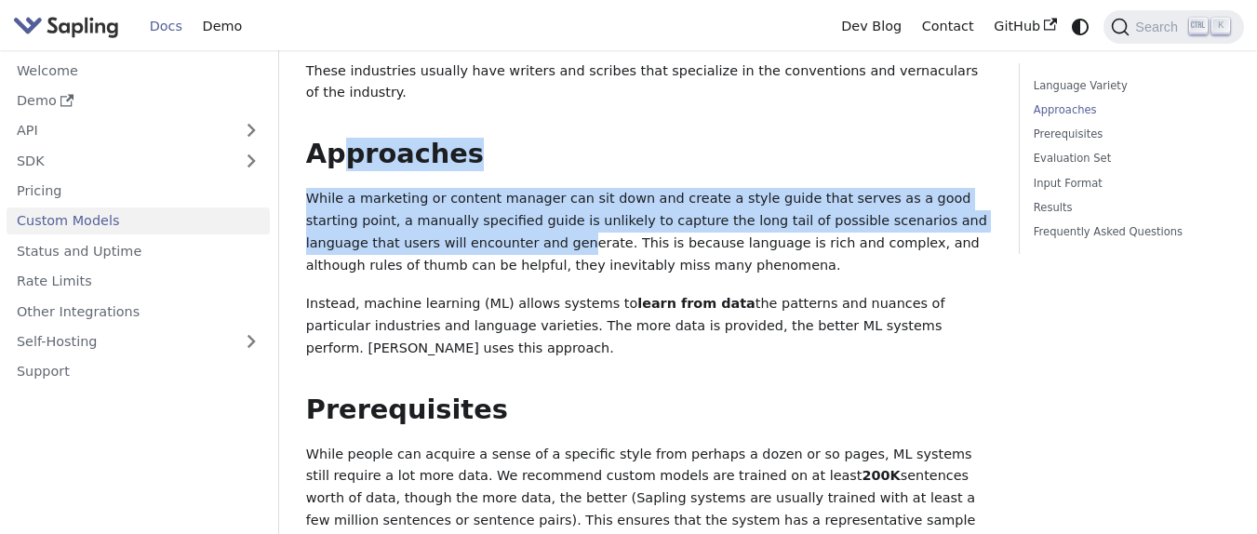
drag, startPoint x: 422, startPoint y: 114, endPoint x: 423, endPoint y: 199, distance: 85.6
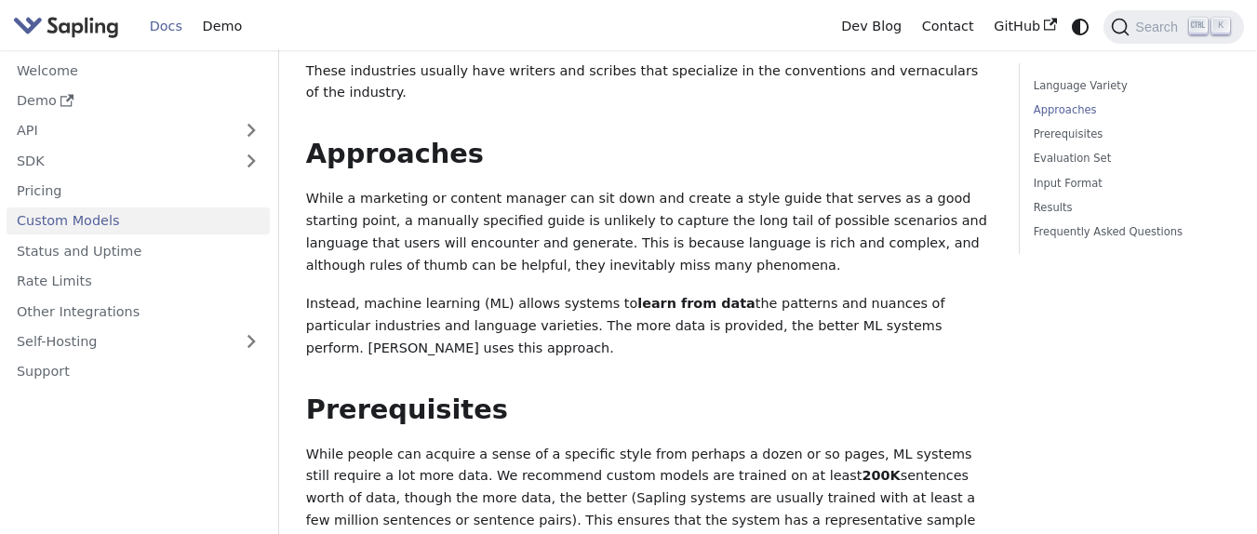
click at [424, 217] on p "While a marketing or content manager can sit down and create a style guide that…" at bounding box center [649, 232] width 687 height 88
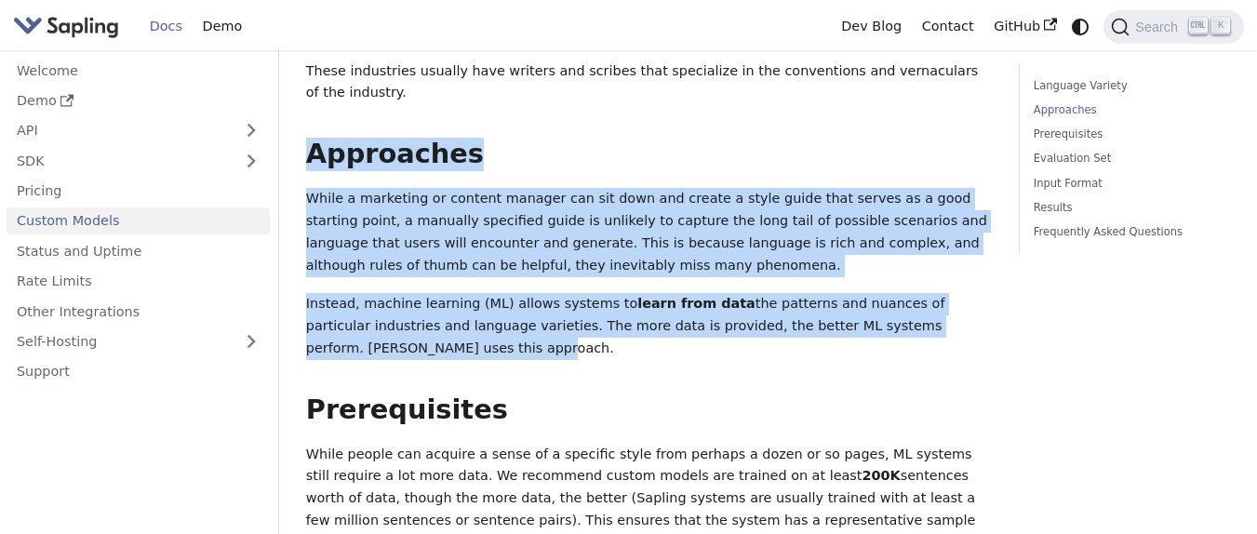
drag, startPoint x: 444, startPoint y: 294, endPoint x: 301, endPoint y: 107, distance: 235.0
click at [374, 293] on p "Instead, machine learning (ML) allows systems to learn from data the patterns a…" at bounding box center [649, 326] width 687 height 66
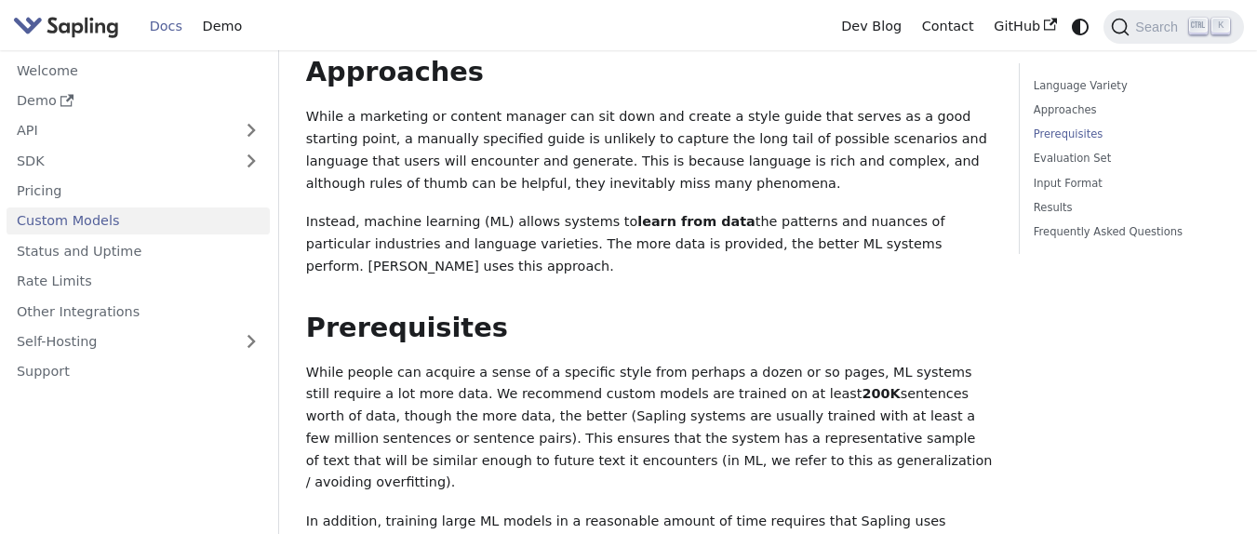
scroll to position [906, 0]
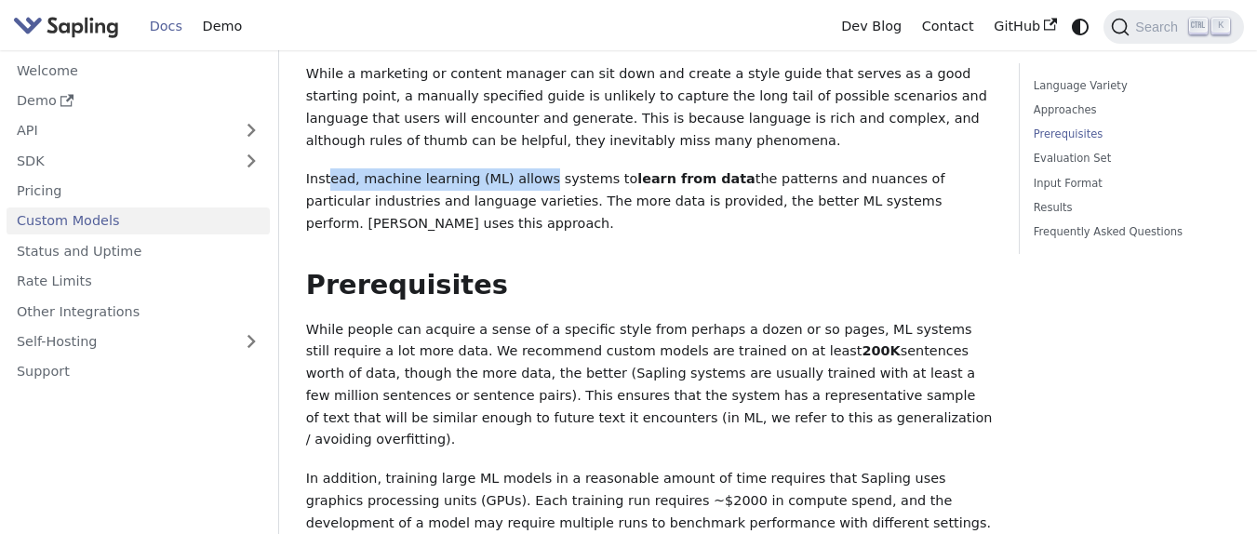
drag, startPoint x: 327, startPoint y: 136, endPoint x: 534, endPoint y: 139, distance: 207.5
click at [534, 168] on p "Instead, machine learning (ML) allows systems to learn from data the patterns a…" at bounding box center [649, 201] width 687 height 66
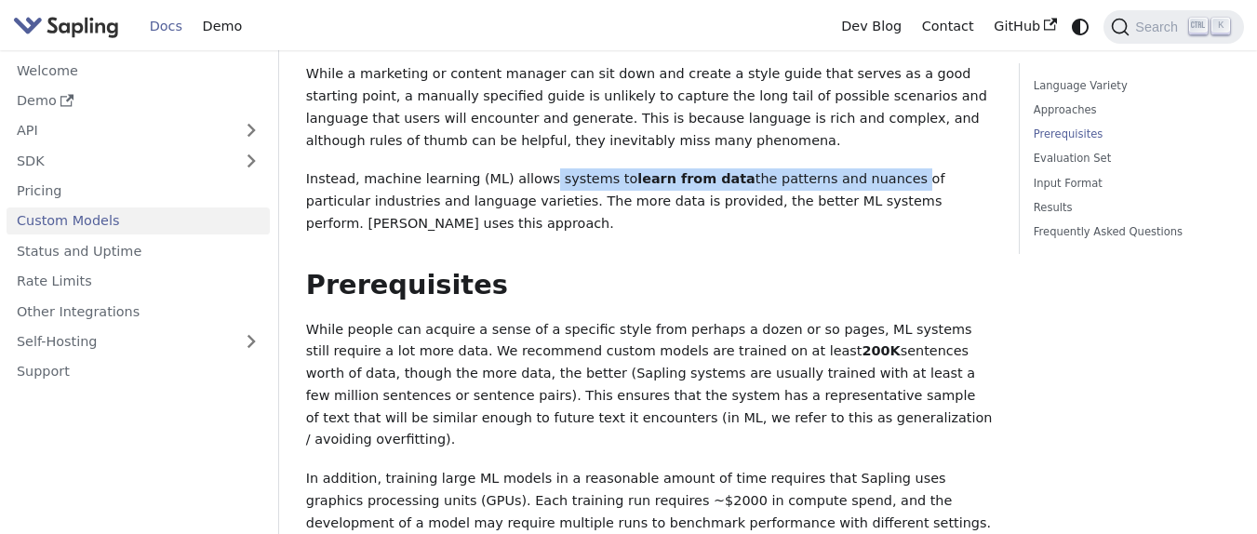
drag, startPoint x: 534, startPoint y: 139, endPoint x: 847, endPoint y: 139, distance: 312.6
click at [847, 168] on p "Instead, machine learning (ML) allows systems to learn from data the patterns a…" at bounding box center [649, 201] width 687 height 66
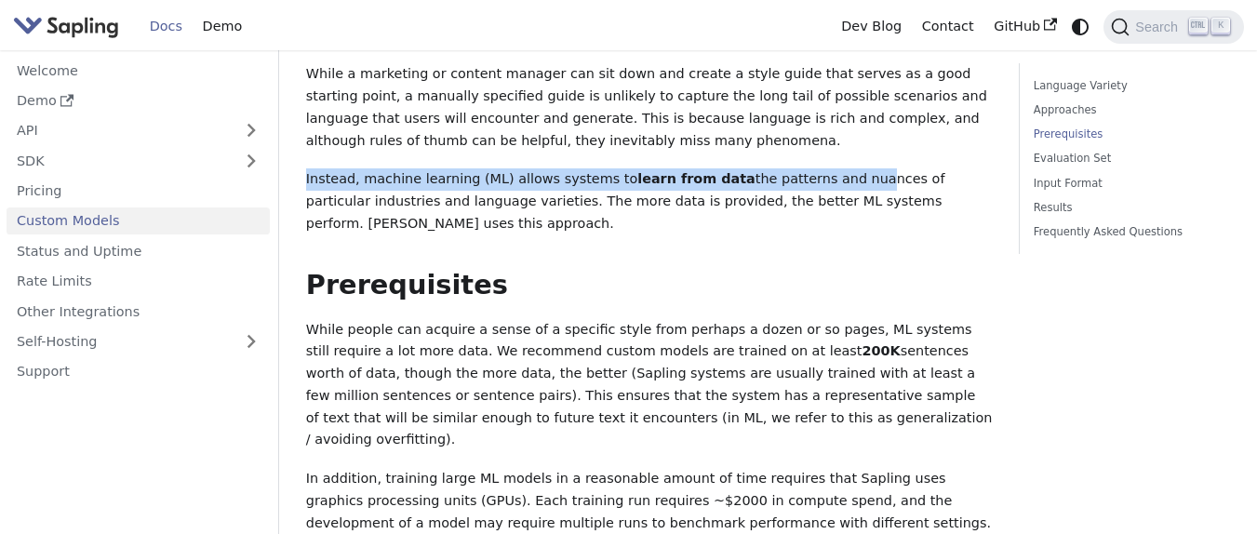
drag, startPoint x: 301, startPoint y: 139, endPoint x: 826, endPoint y: 139, distance: 525.7
click at [826, 168] on p "Instead, machine learning (ML) allows systems to learn from data the patterns a…" at bounding box center [649, 201] width 687 height 66
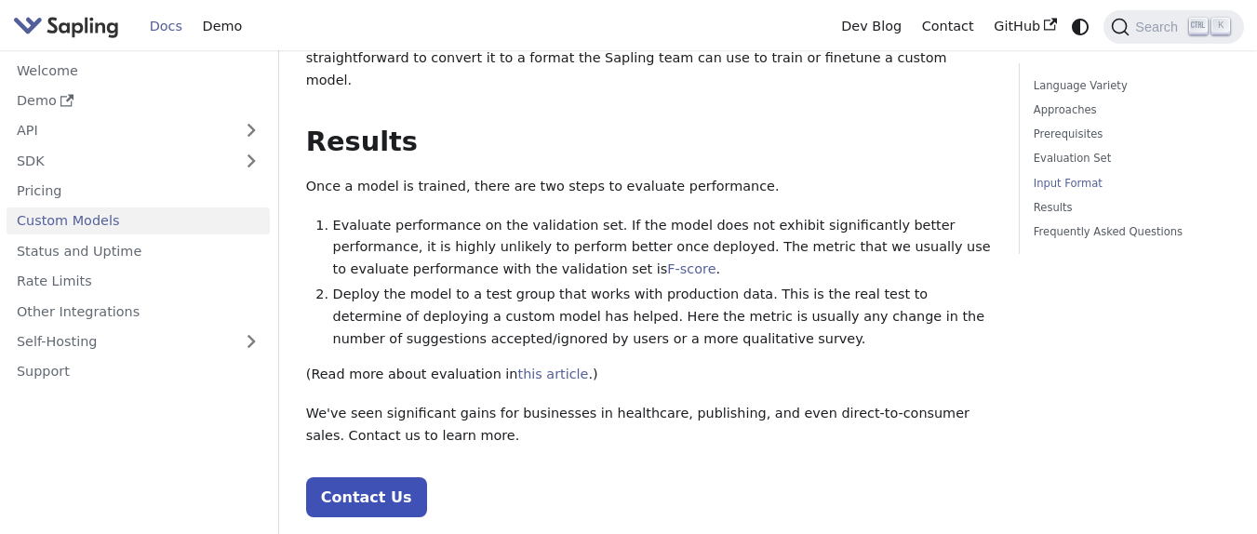
scroll to position [2023, 0]
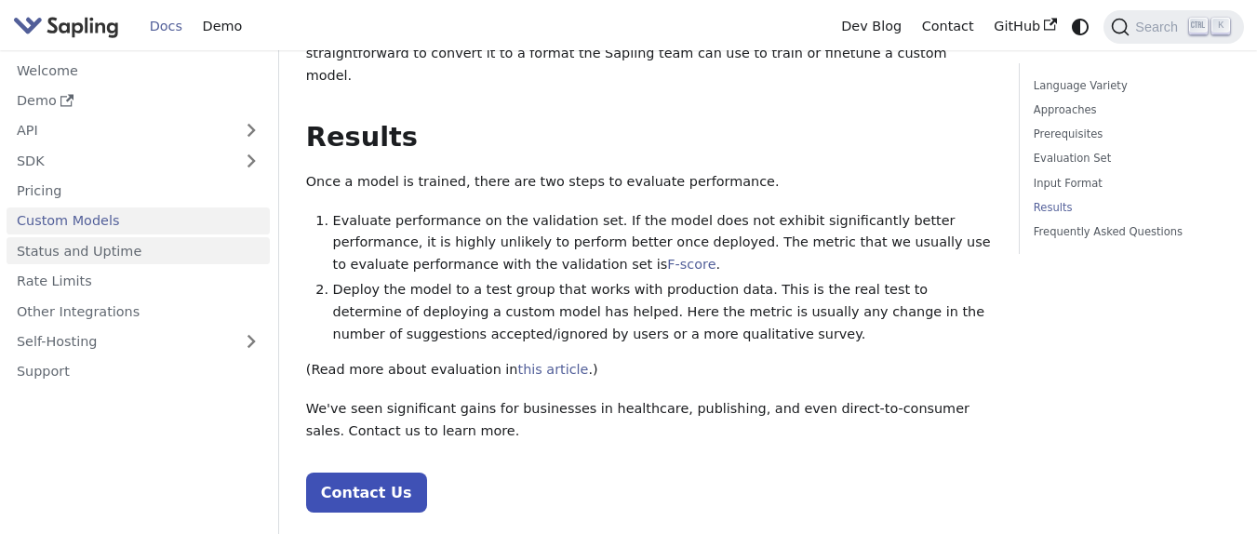
click at [136, 255] on link "Status and Uptime" at bounding box center [138, 250] width 263 height 27
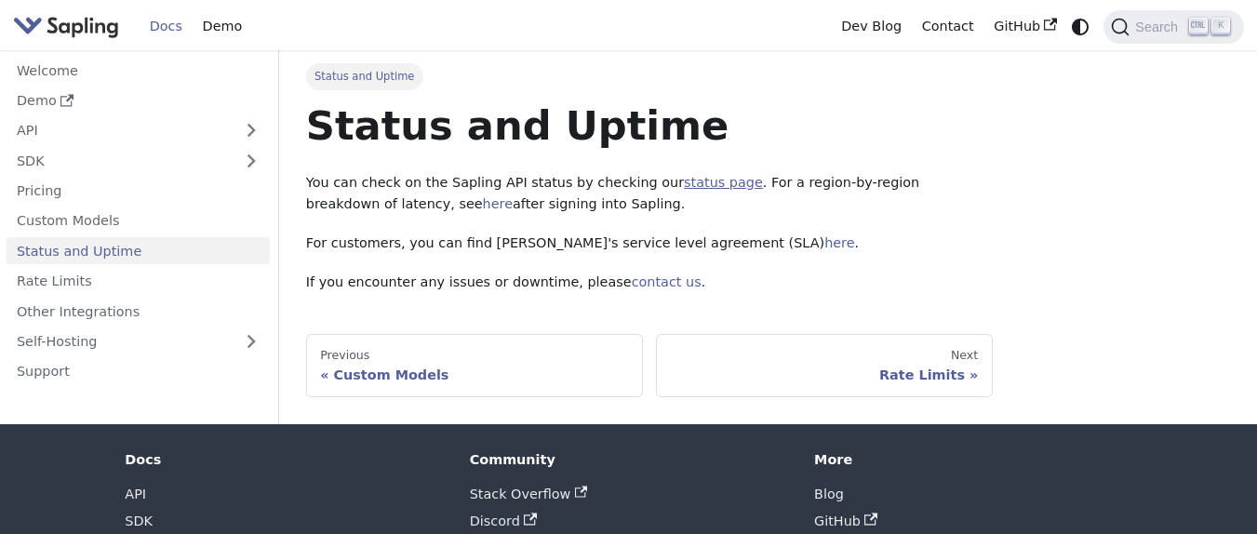
click at [690, 184] on link "status page" at bounding box center [723, 182] width 79 height 15
click at [107, 251] on link "Status and Uptime" at bounding box center [138, 250] width 263 height 27
click at [684, 181] on link "status page" at bounding box center [723, 182] width 79 height 15
click at [90, 288] on link "Rate Limits" at bounding box center [138, 281] width 263 height 27
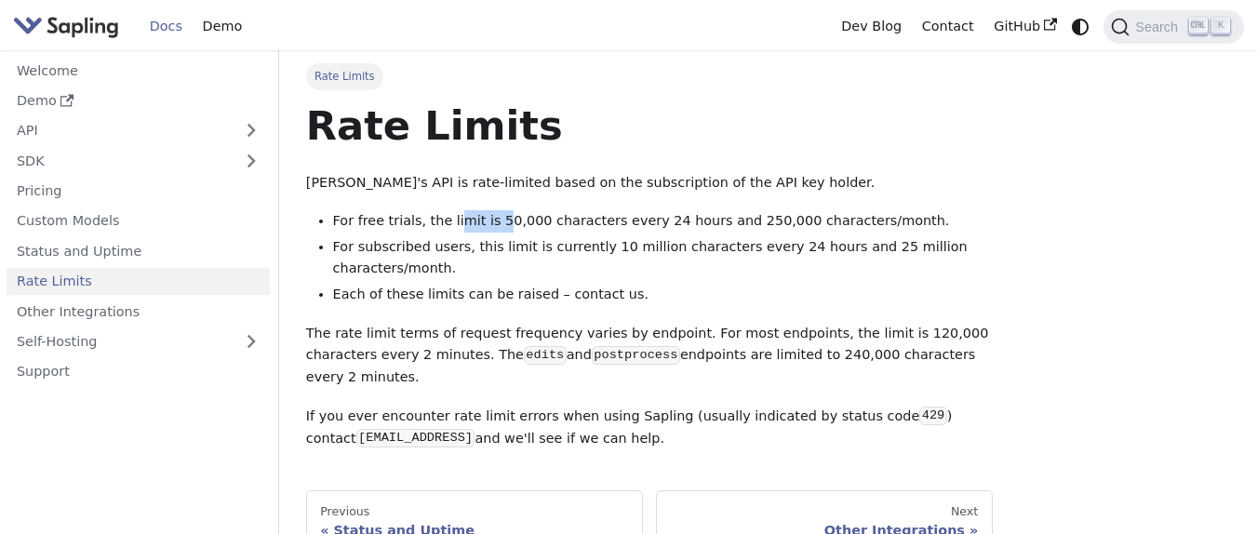
drag, startPoint x: 451, startPoint y: 222, endPoint x: 492, endPoint y: 222, distance: 40.9
click at [492, 222] on li "For free trials, the limit is 50,000 characters every 24 hours and 250,000 char…" at bounding box center [663, 221] width 660 height 22
drag, startPoint x: 491, startPoint y: 221, endPoint x: 533, endPoint y: 221, distance: 41.9
click at [533, 221] on li "For free trials, the limit is 50,000 characters every 24 hours and 250,000 char…" at bounding box center [663, 221] width 660 height 22
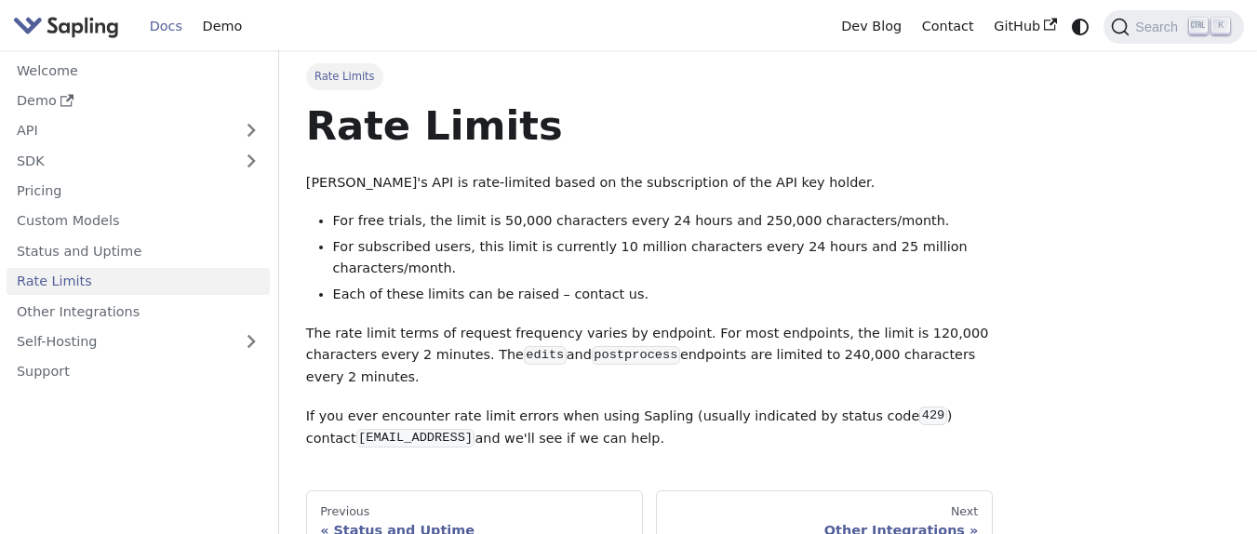
click at [668, 220] on li "For free trials, the limit is 50,000 characters every 24 hours and 250,000 char…" at bounding box center [663, 221] width 660 height 22
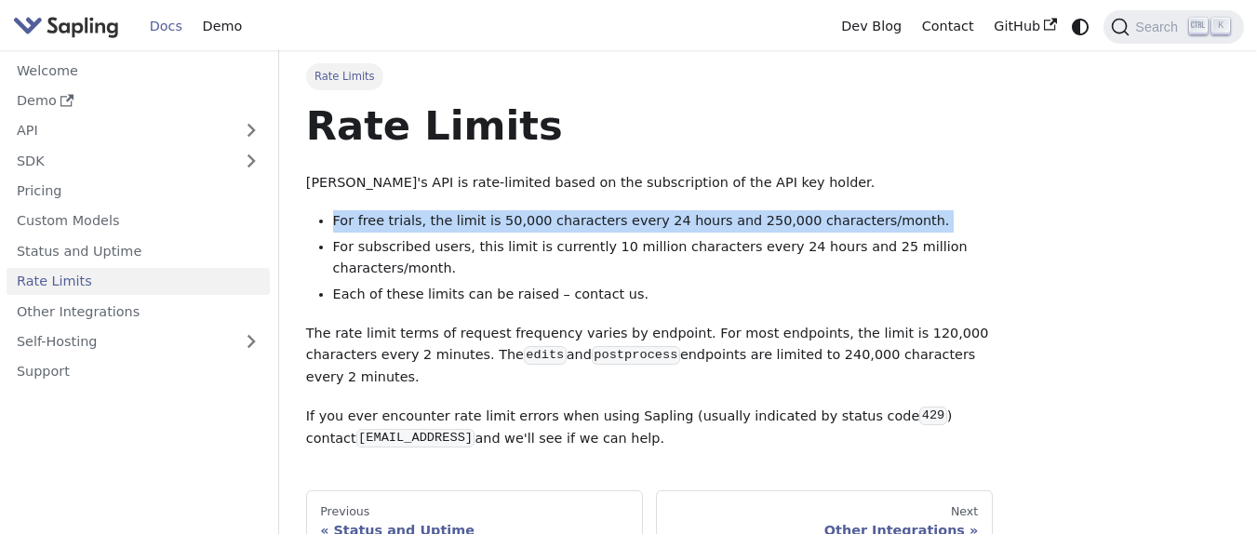
click at [668, 220] on li "For free trials, the limit is 50,000 characters every 24 hours and 250,000 char…" at bounding box center [663, 221] width 660 height 22
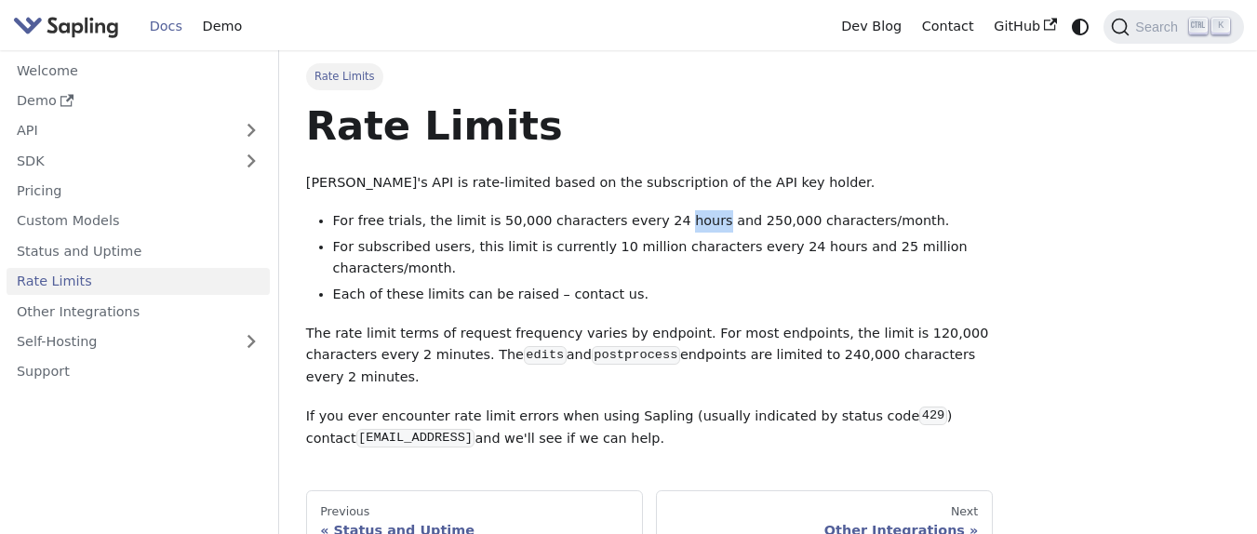
click at [668, 220] on li "For free trials, the limit is 50,000 characters every 24 hours and 250,000 char…" at bounding box center [663, 221] width 660 height 22
drag, startPoint x: 491, startPoint y: 220, endPoint x: 557, endPoint y: 218, distance: 66.1
click at [557, 218] on li "For free trials, the limit is 50,000 characters every 24 hours and 250,000 char…" at bounding box center [663, 221] width 660 height 22
drag, startPoint x: 614, startPoint y: 215, endPoint x: 715, endPoint y: 224, distance: 101.8
click at [715, 224] on li "For free trials, the limit is 50,000 characters every 24 hours and 250,000 char…" at bounding box center [663, 221] width 660 height 22
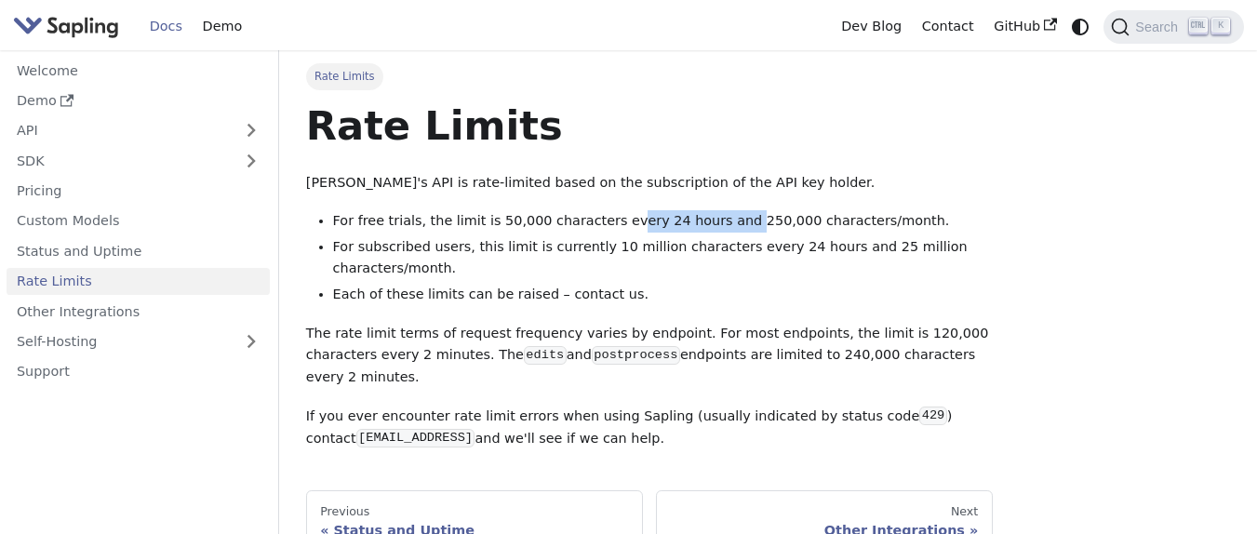
click at [677, 219] on li "For free trials, the limit is 50,000 characters every 24 hours and 250,000 char…" at bounding box center [663, 221] width 660 height 22
click at [64, 27] on img "Main" at bounding box center [66, 26] width 106 height 27
